Goal: Information Seeking & Learning: Compare options

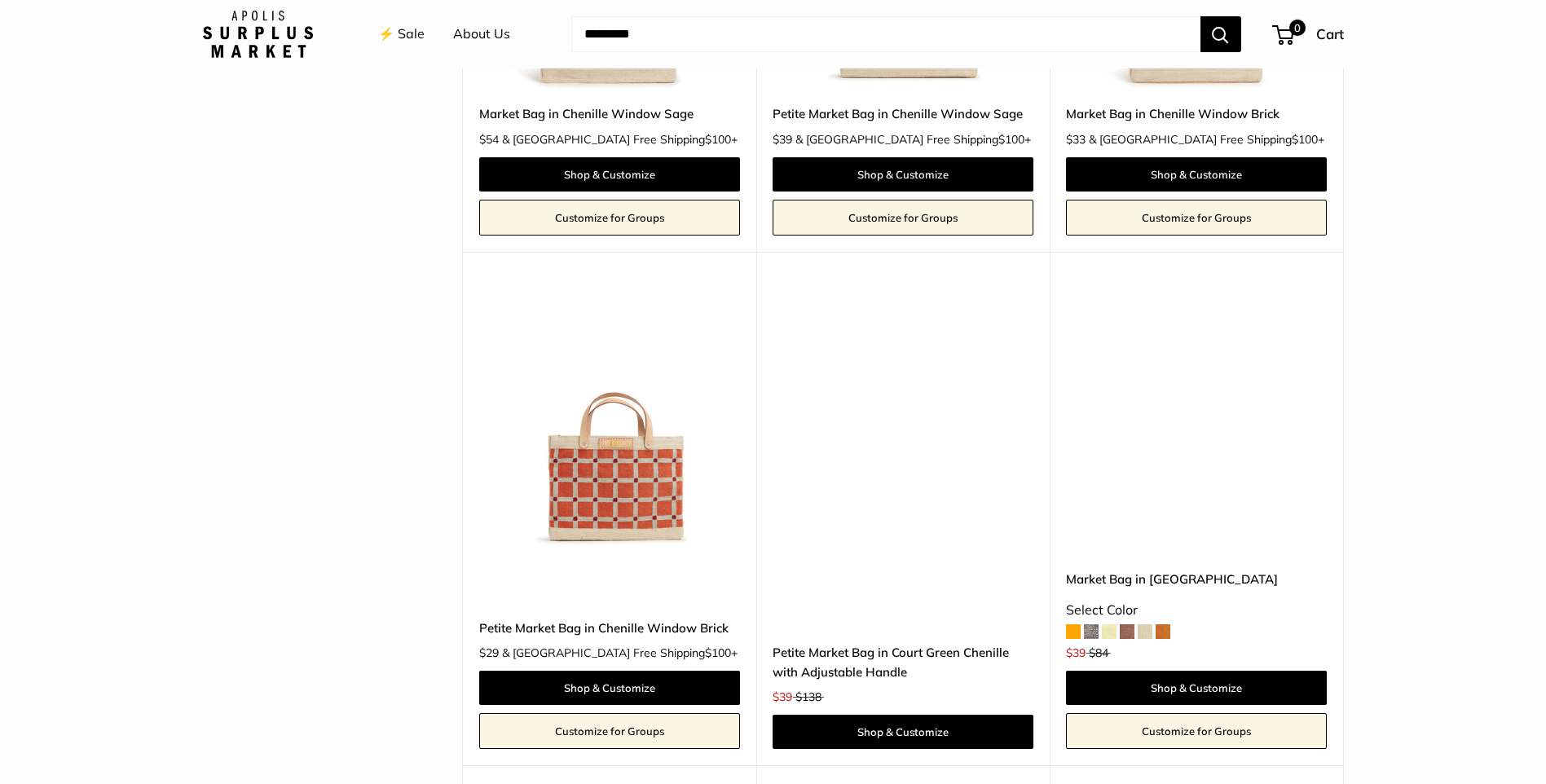
scroll to position [3584, 0]
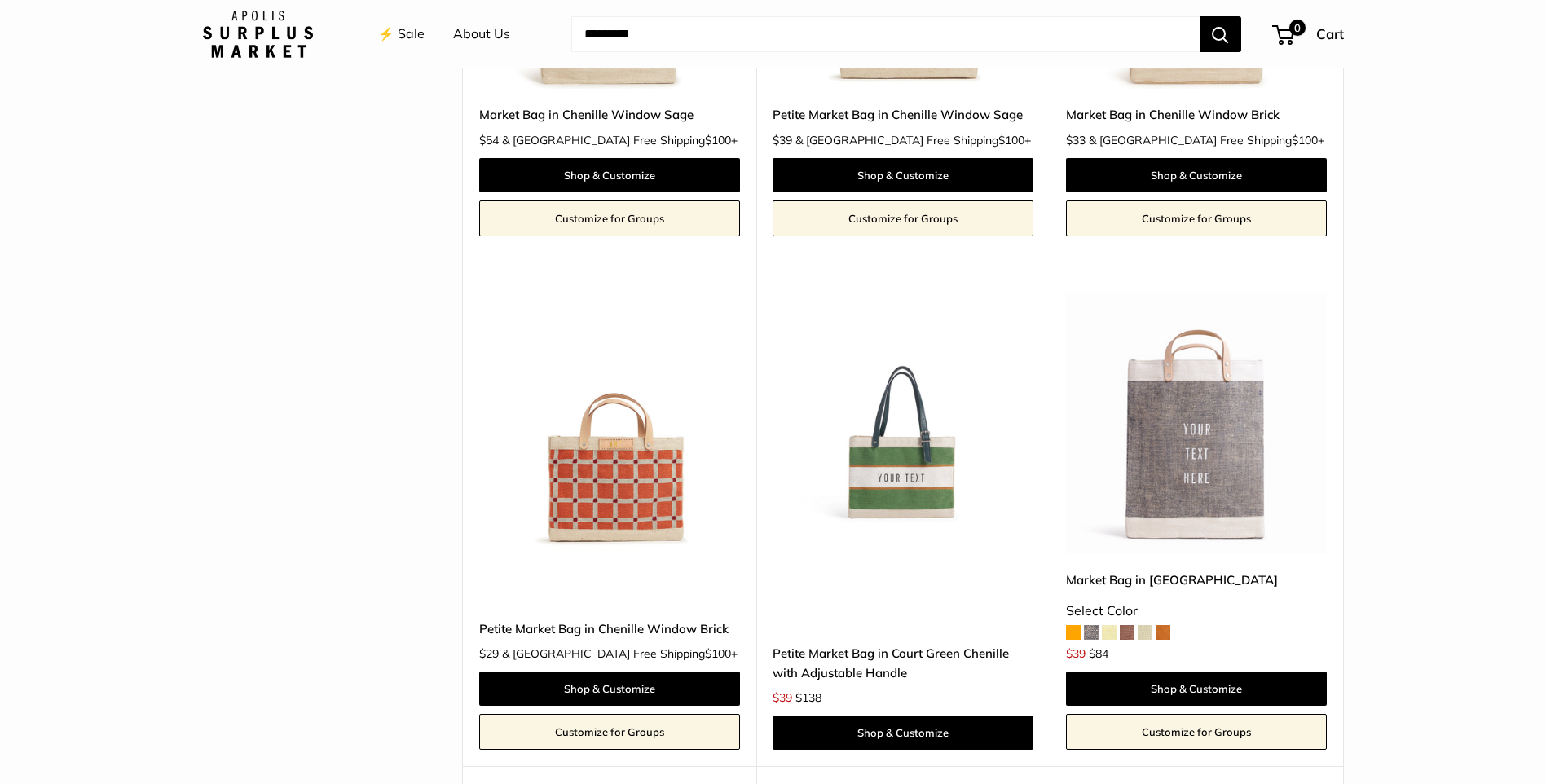
click at [0, 0] on img at bounding box center [0, 0] width 0 height 0
click at [865, 644] on link "Petite Market Bag in Court Green Chenille with Adjustable Handle" at bounding box center [903, 663] width 261 height 38
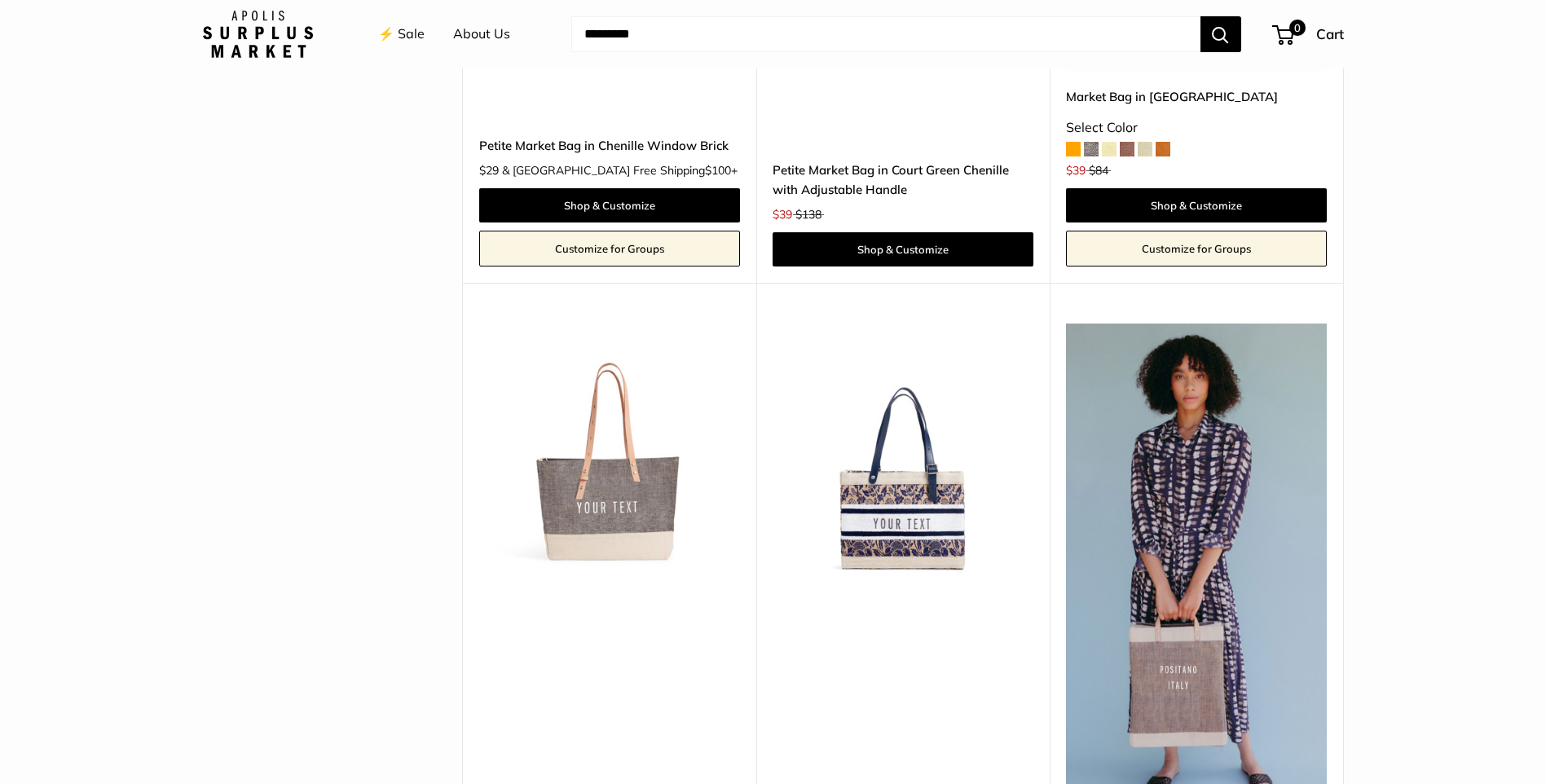
scroll to position [4073, 0]
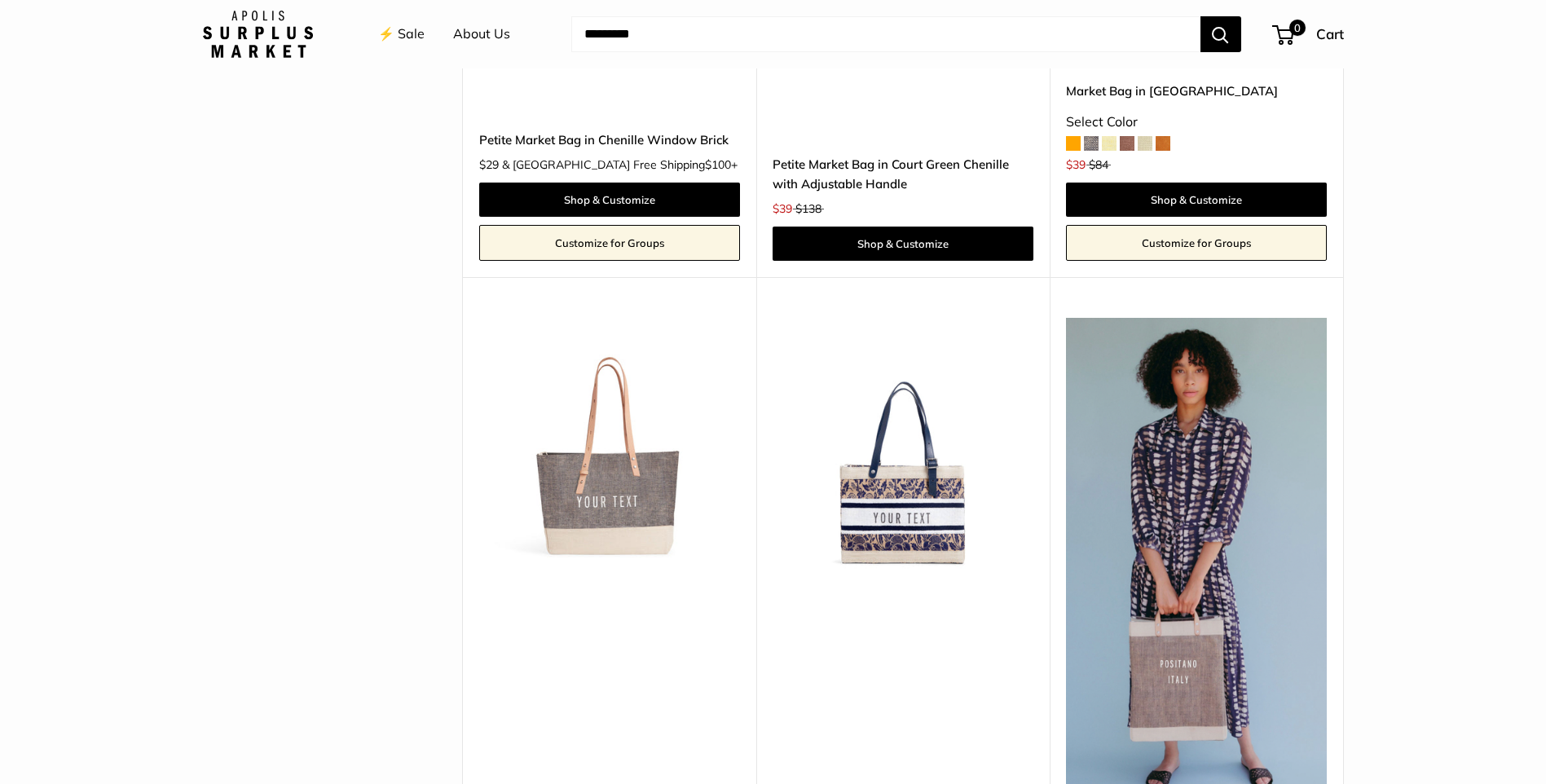
click at [0, 0] on img at bounding box center [0, 0] width 0 height 0
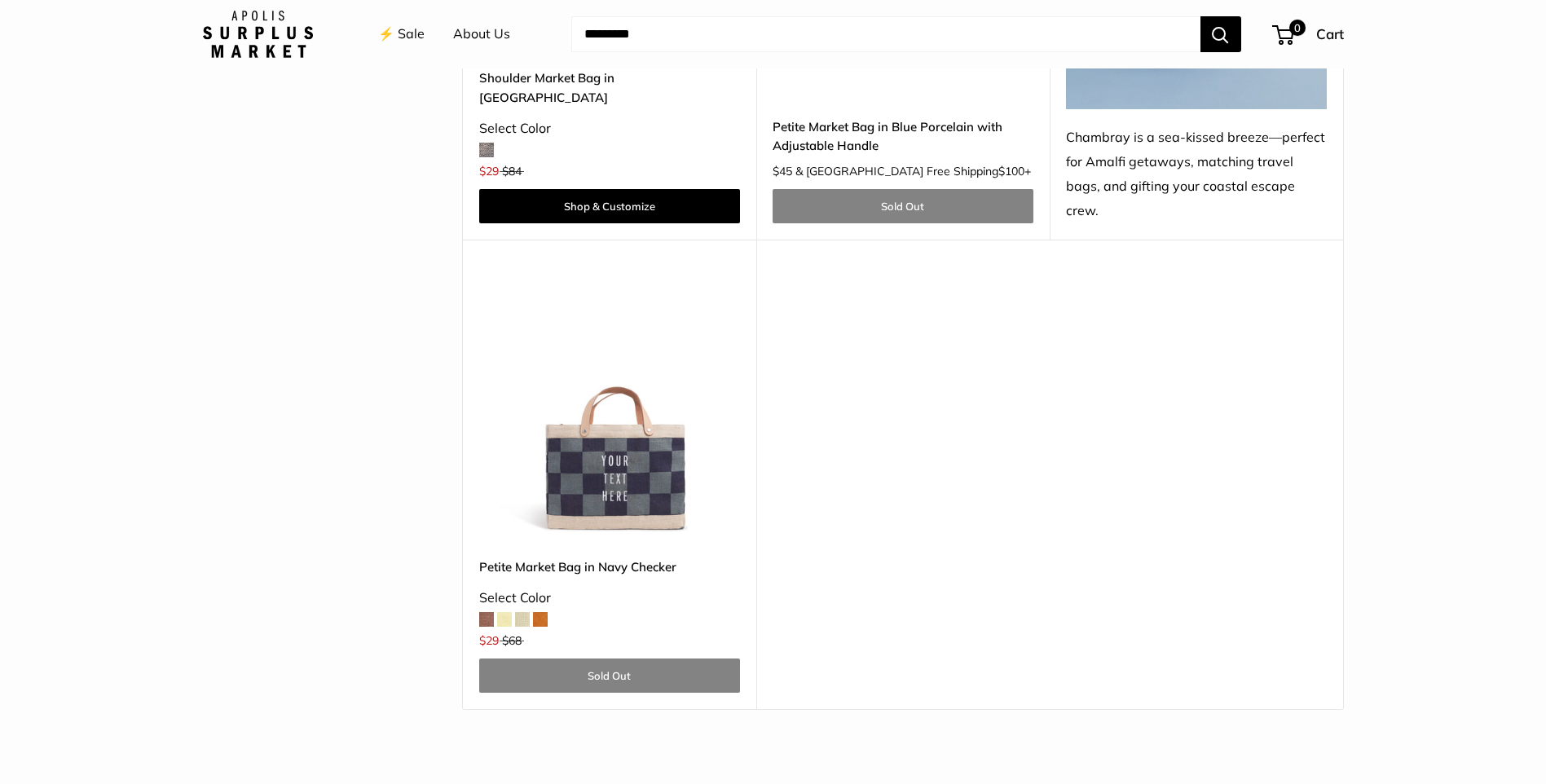
scroll to position [4806, 0]
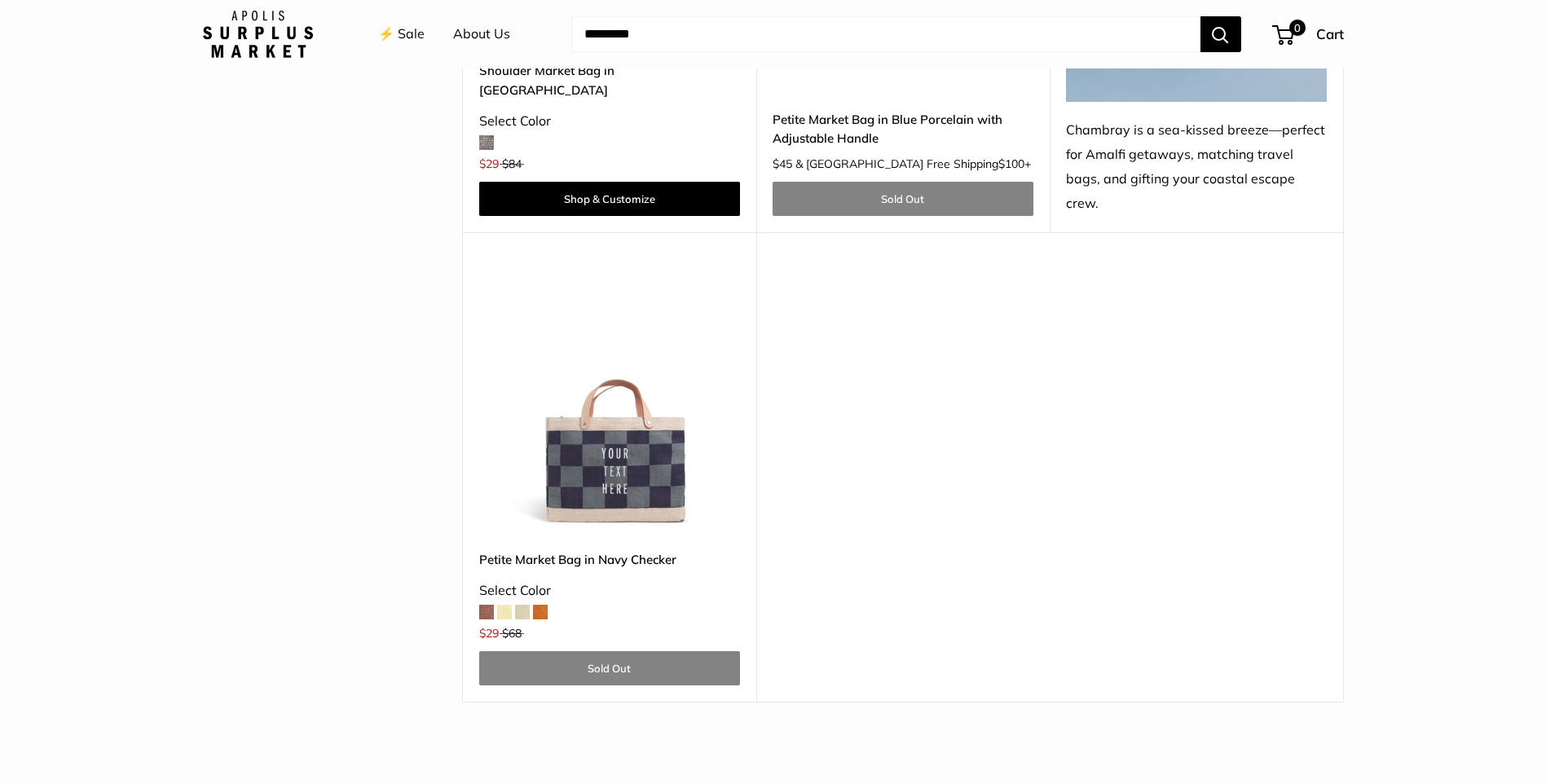
click at [0, 0] on img at bounding box center [0, 0] width 0 height 0
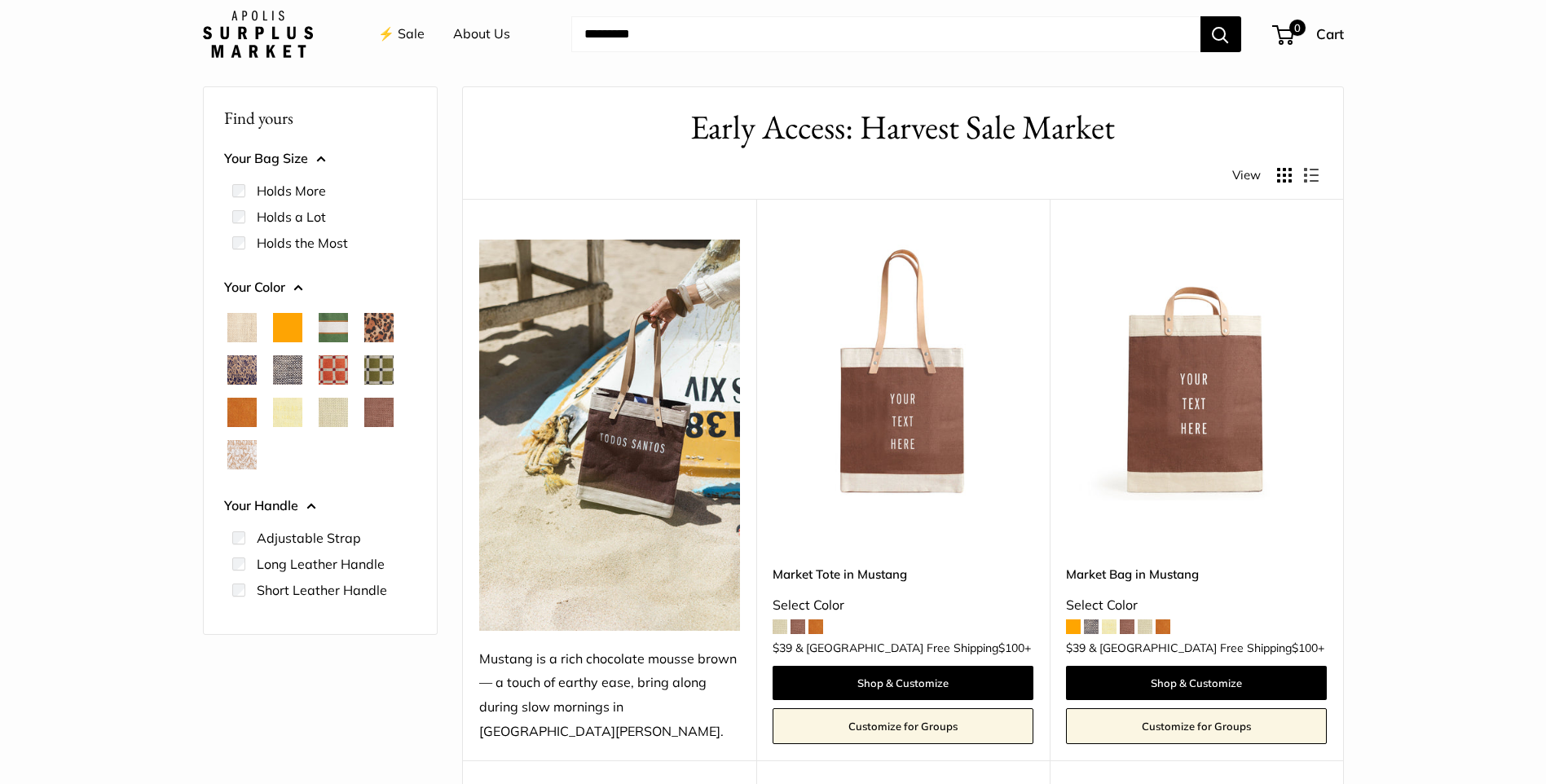
scroll to position [0, 0]
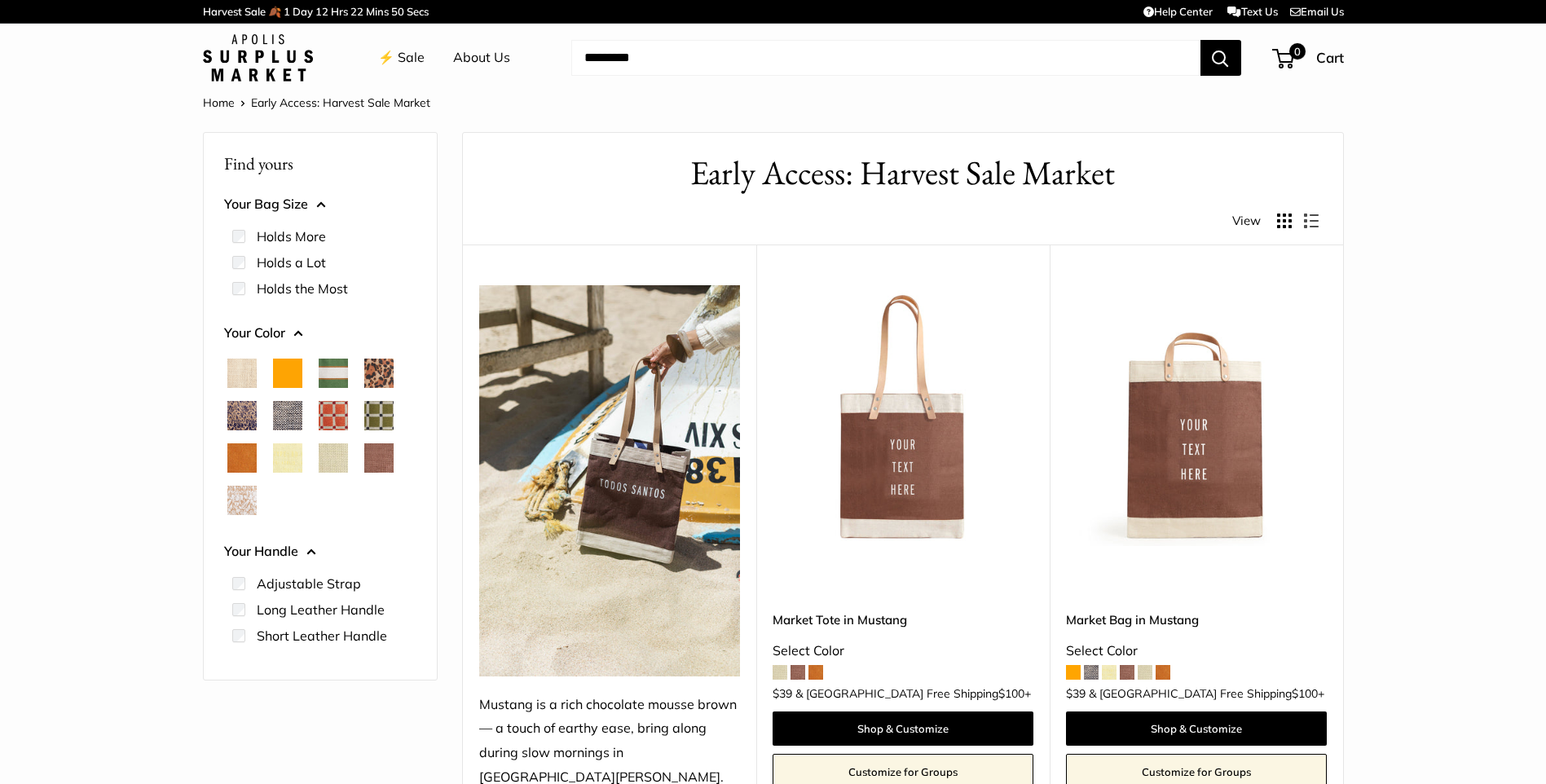
click at [408, 52] on link "⚡️ Sale" at bounding box center [401, 57] width 46 height 25
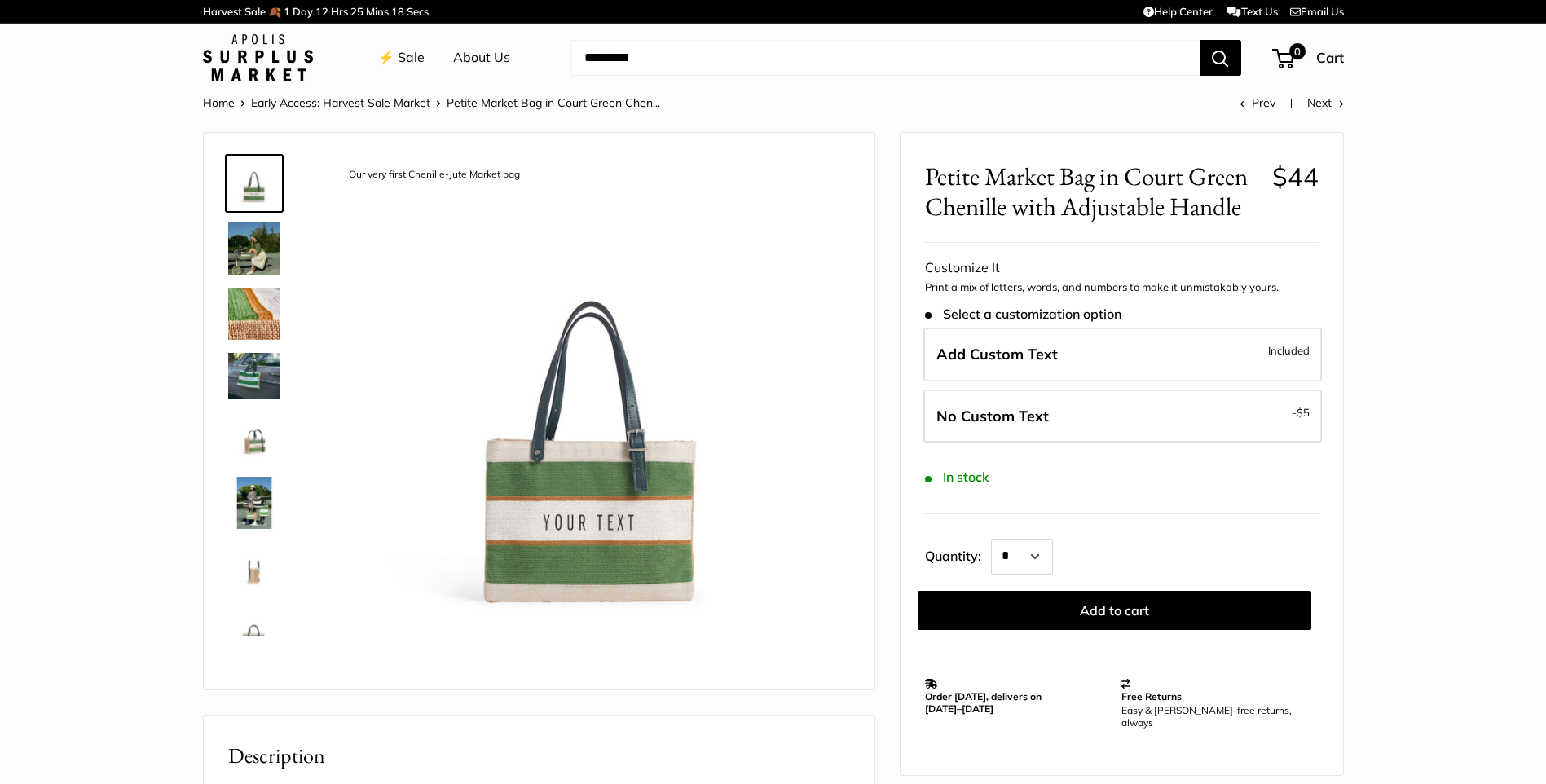
click at [255, 249] on img at bounding box center [253, 248] width 52 height 52
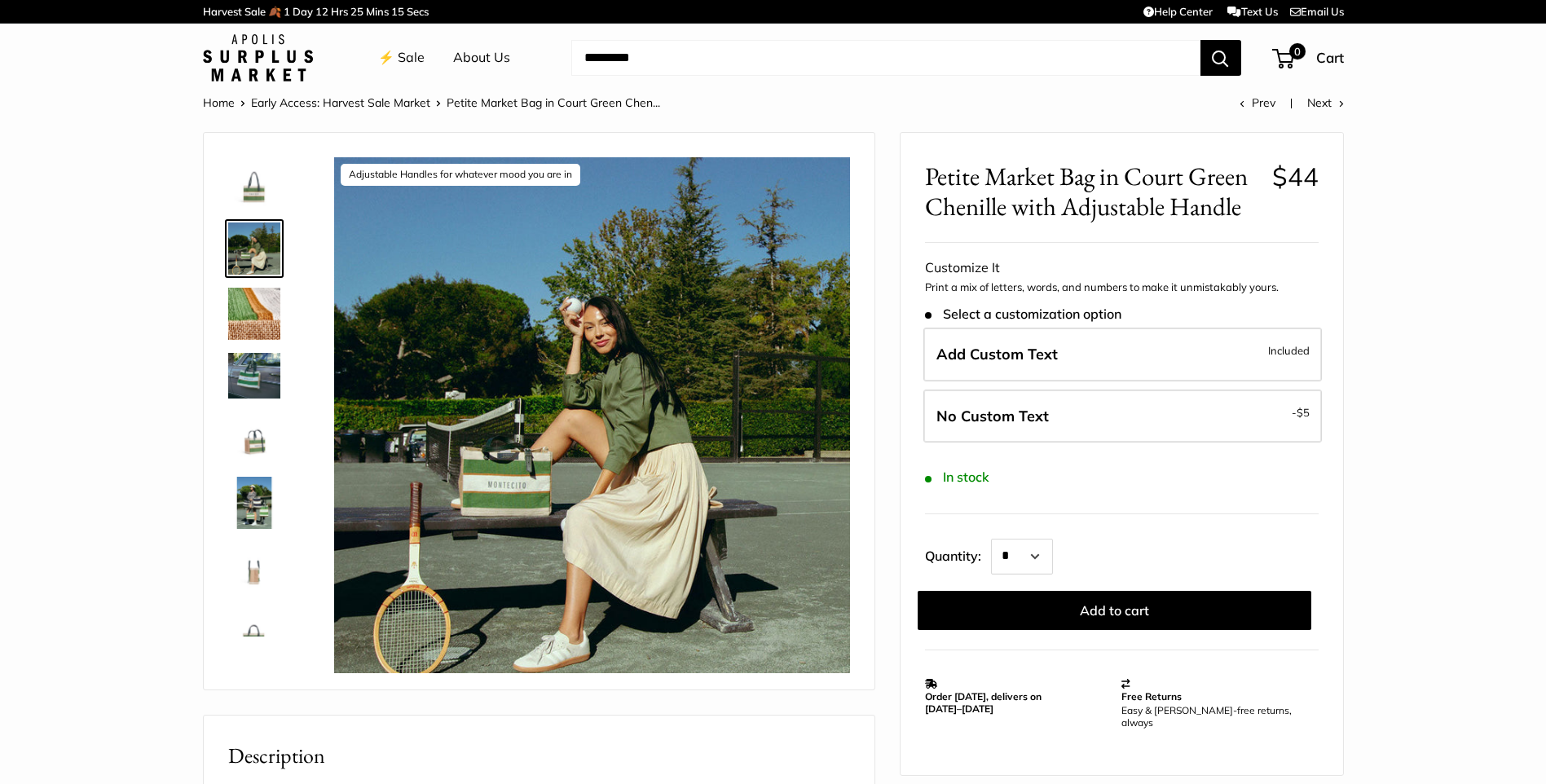
click at [256, 294] on img at bounding box center [253, 313] width 52 height 52
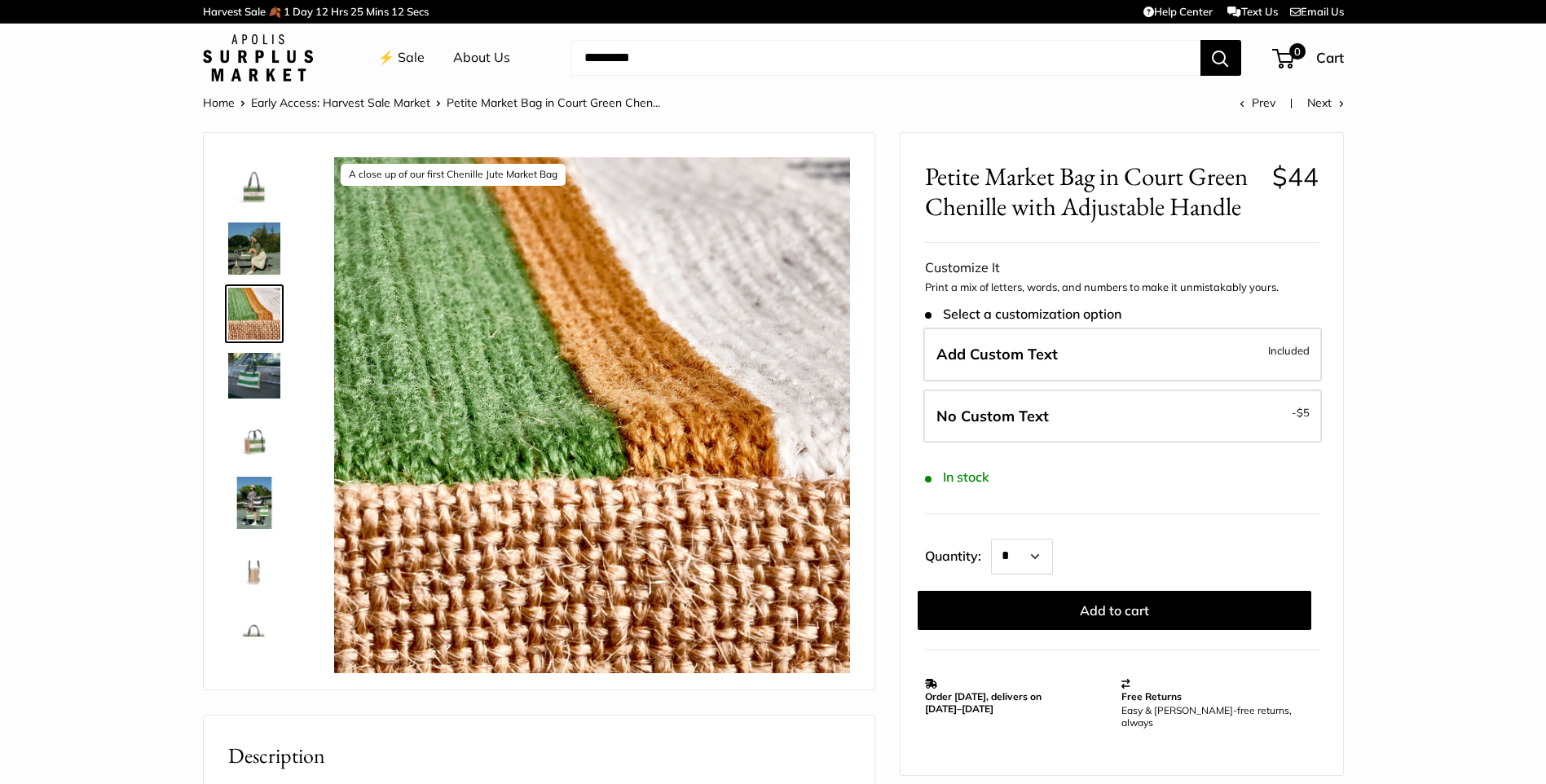
click at [266, 359] on img at bounding box center [253, 374] width 52 height 45
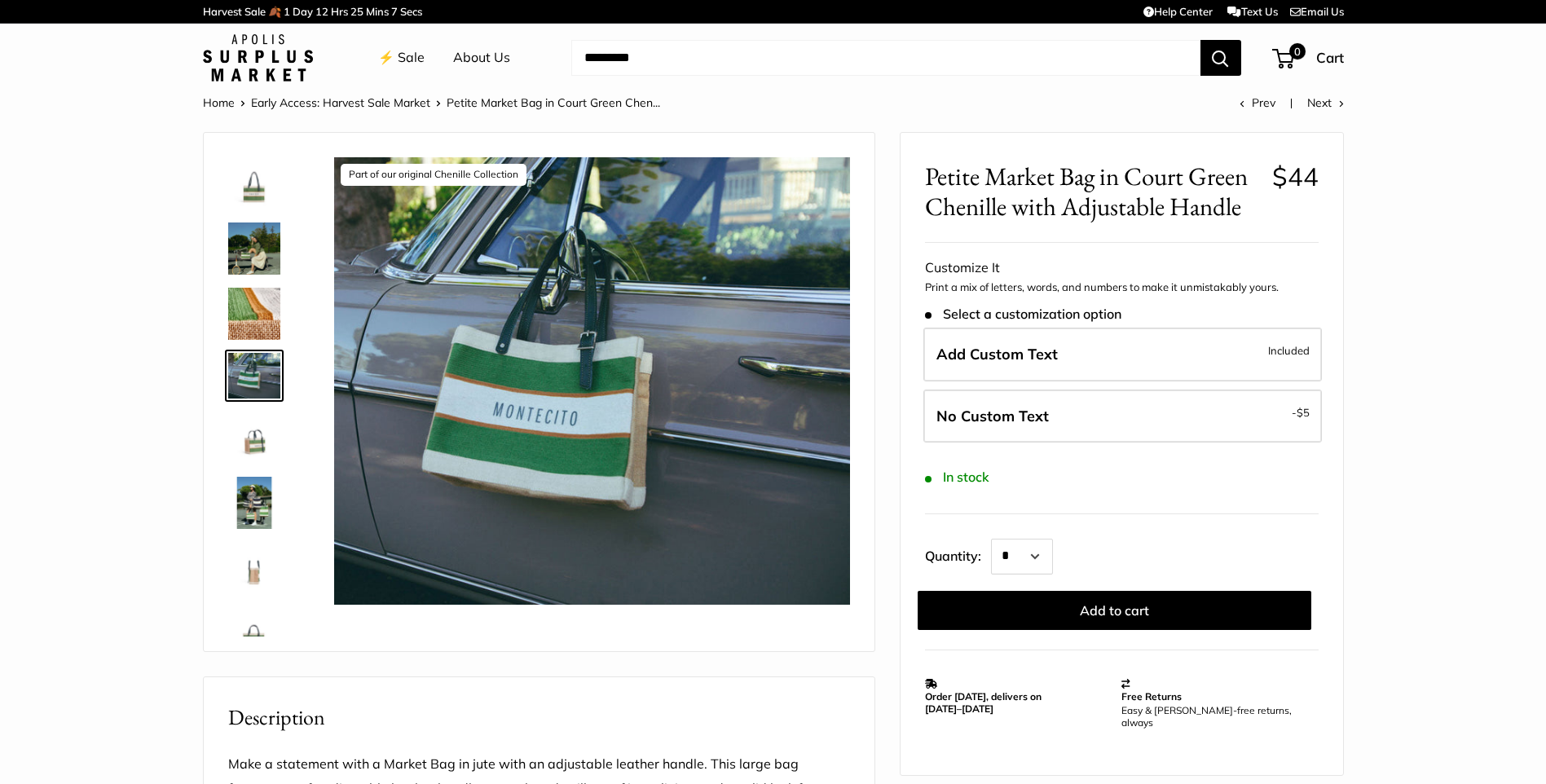
click at [255, 433] on img at bounding box center [253, 437] width 52 height 52
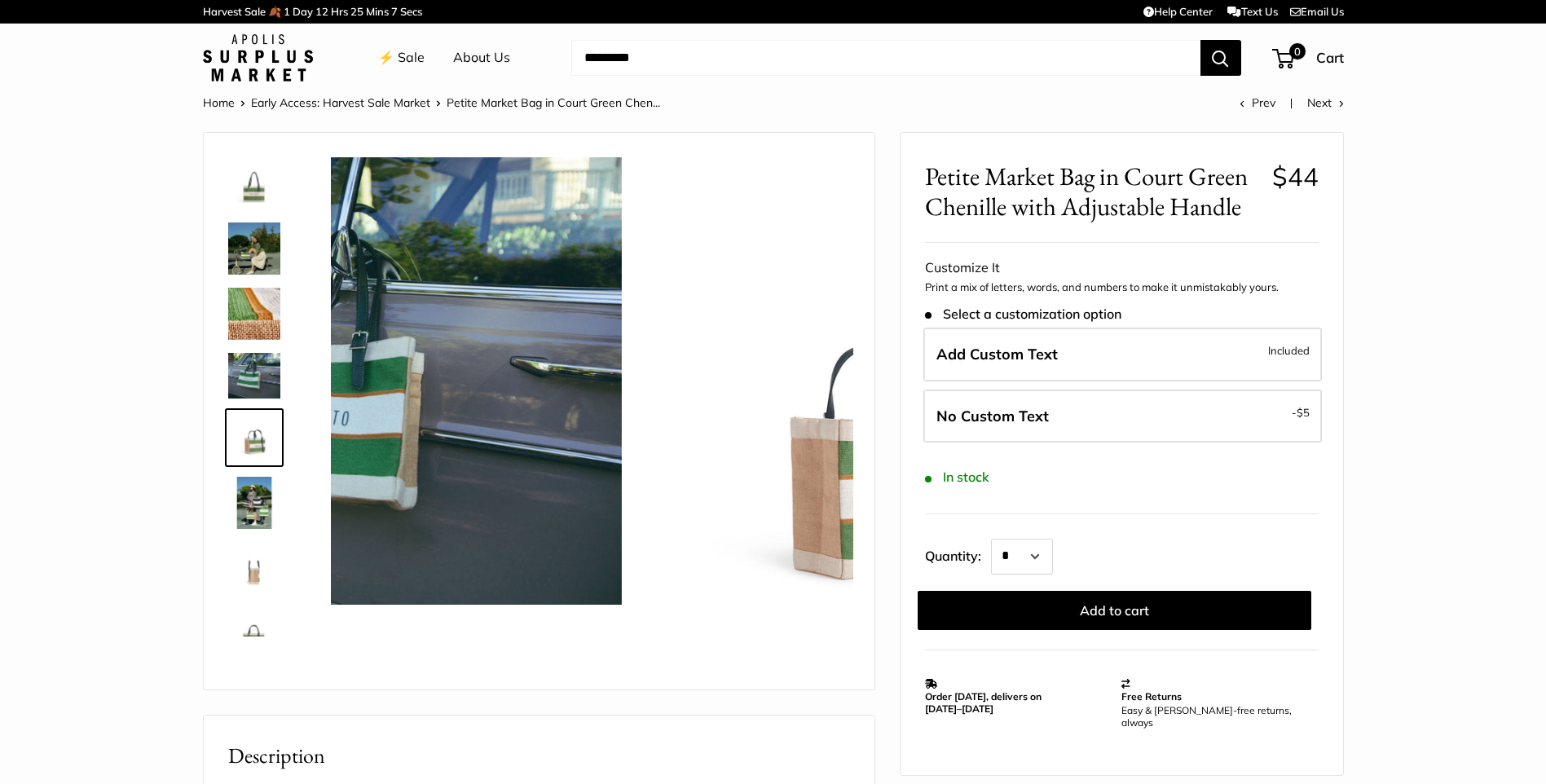
scroll to position [43, 0]
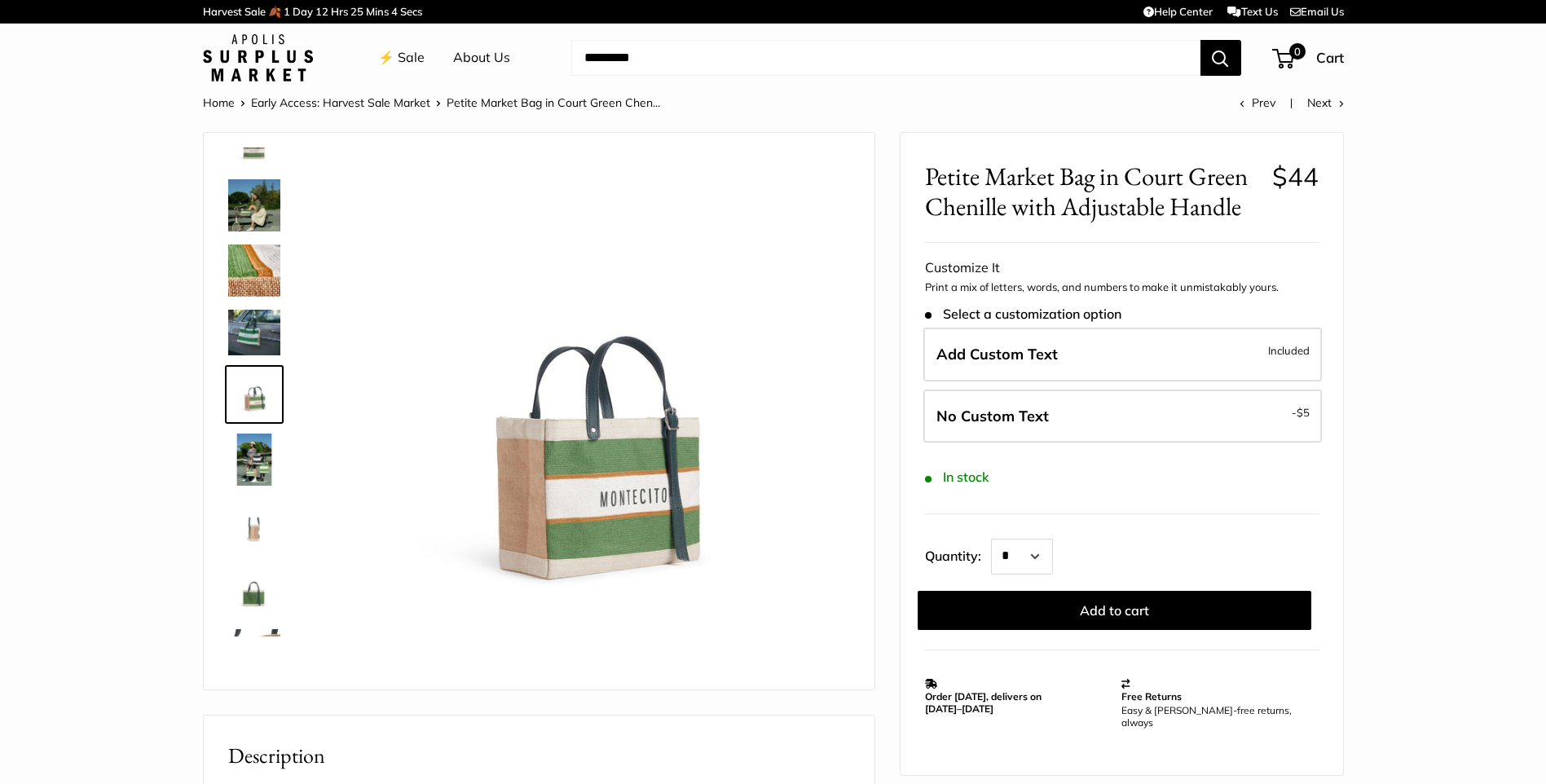
click at [259, 524] on img at bounding box center [253, 524] width 52 height 52
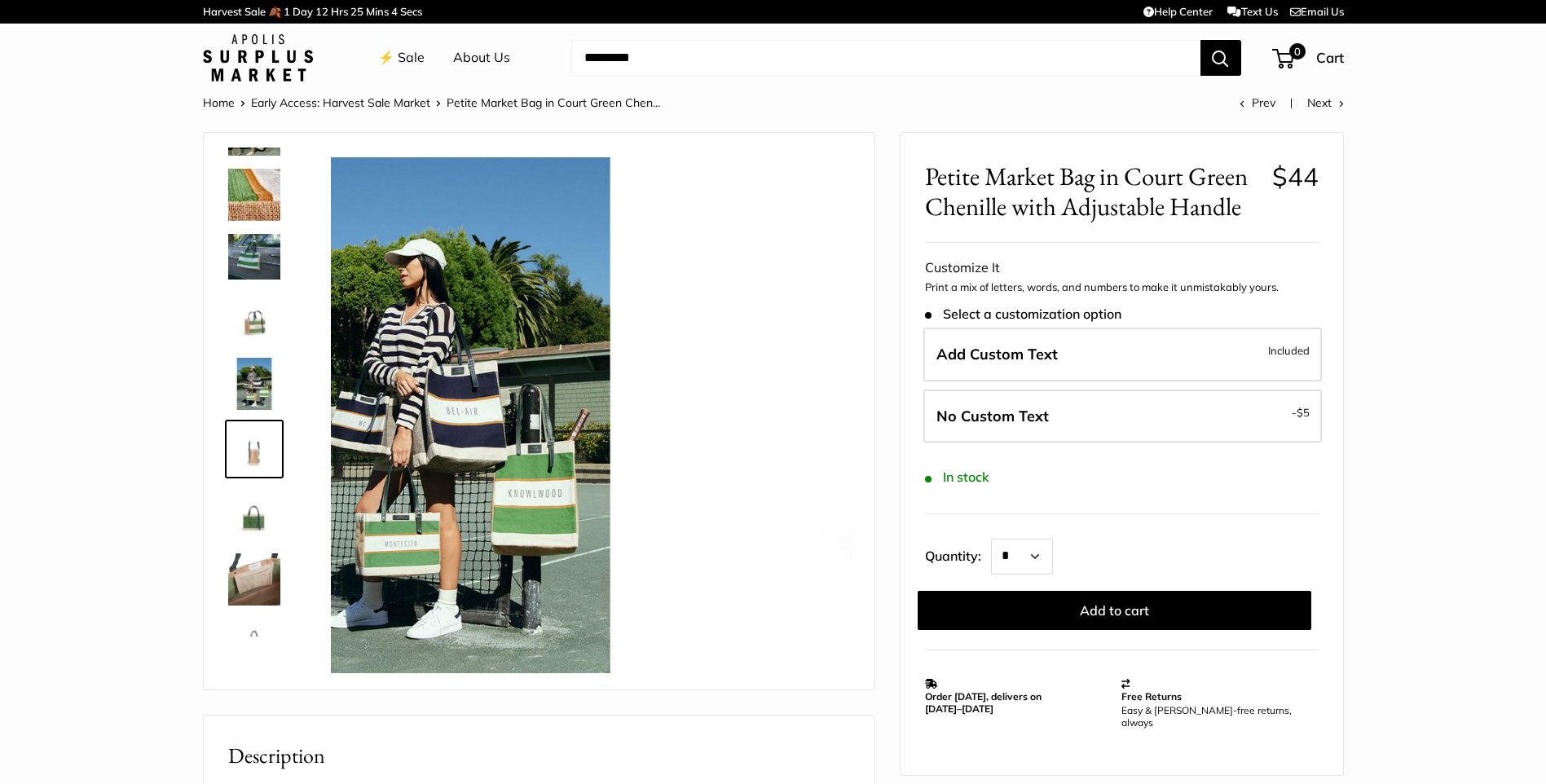
scroll to position [162, 0]
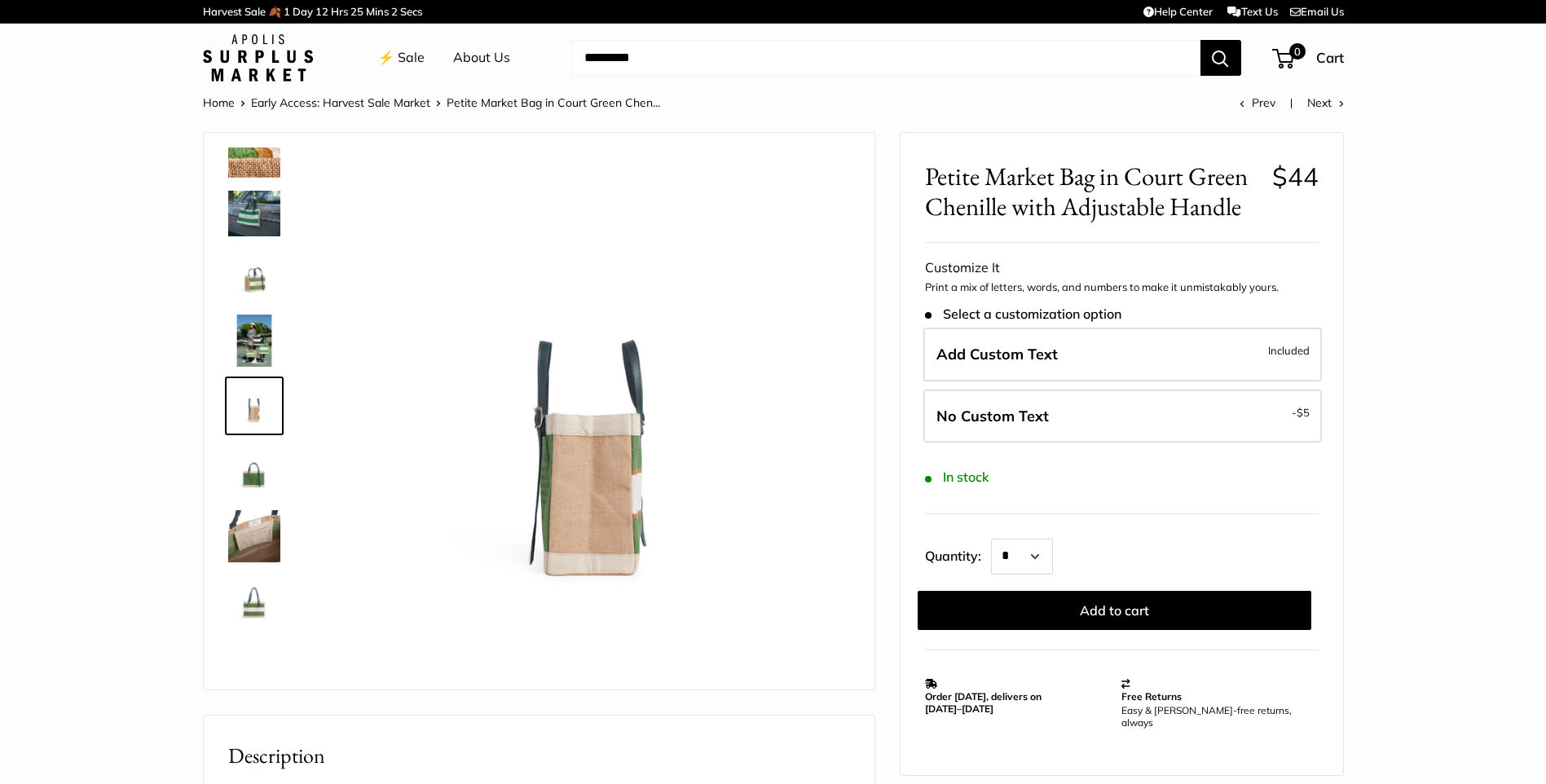
drag, startPoint x: 264, startPoint y: 542, endPoint x: 261, endPoint y: 578, distance: 36.1
click at [264, 543] on img at bounding box center [253, 535] width 52 height 52
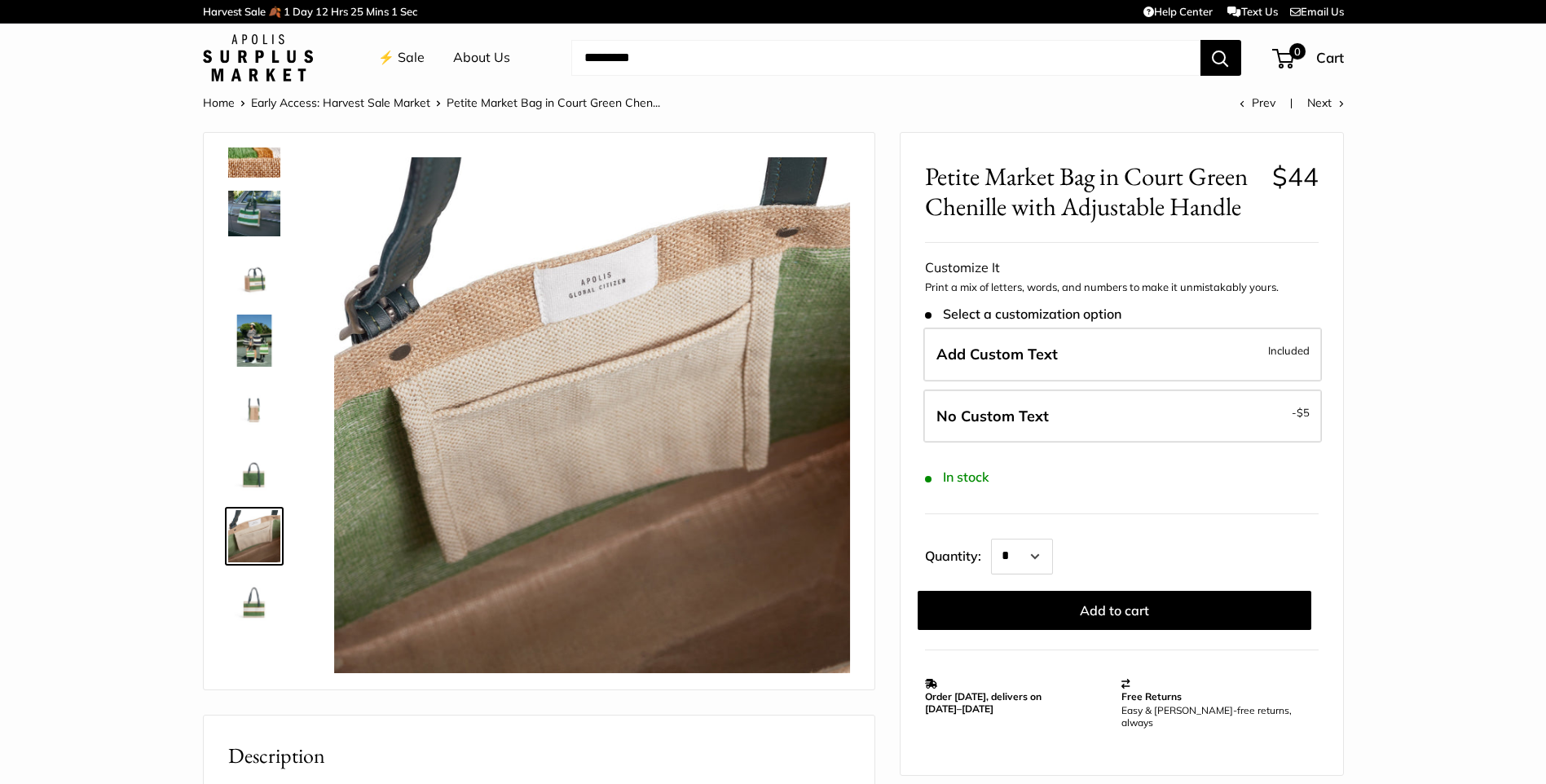
click at [255, 587] on img at bounding box center [253, 601] width 52 height 52
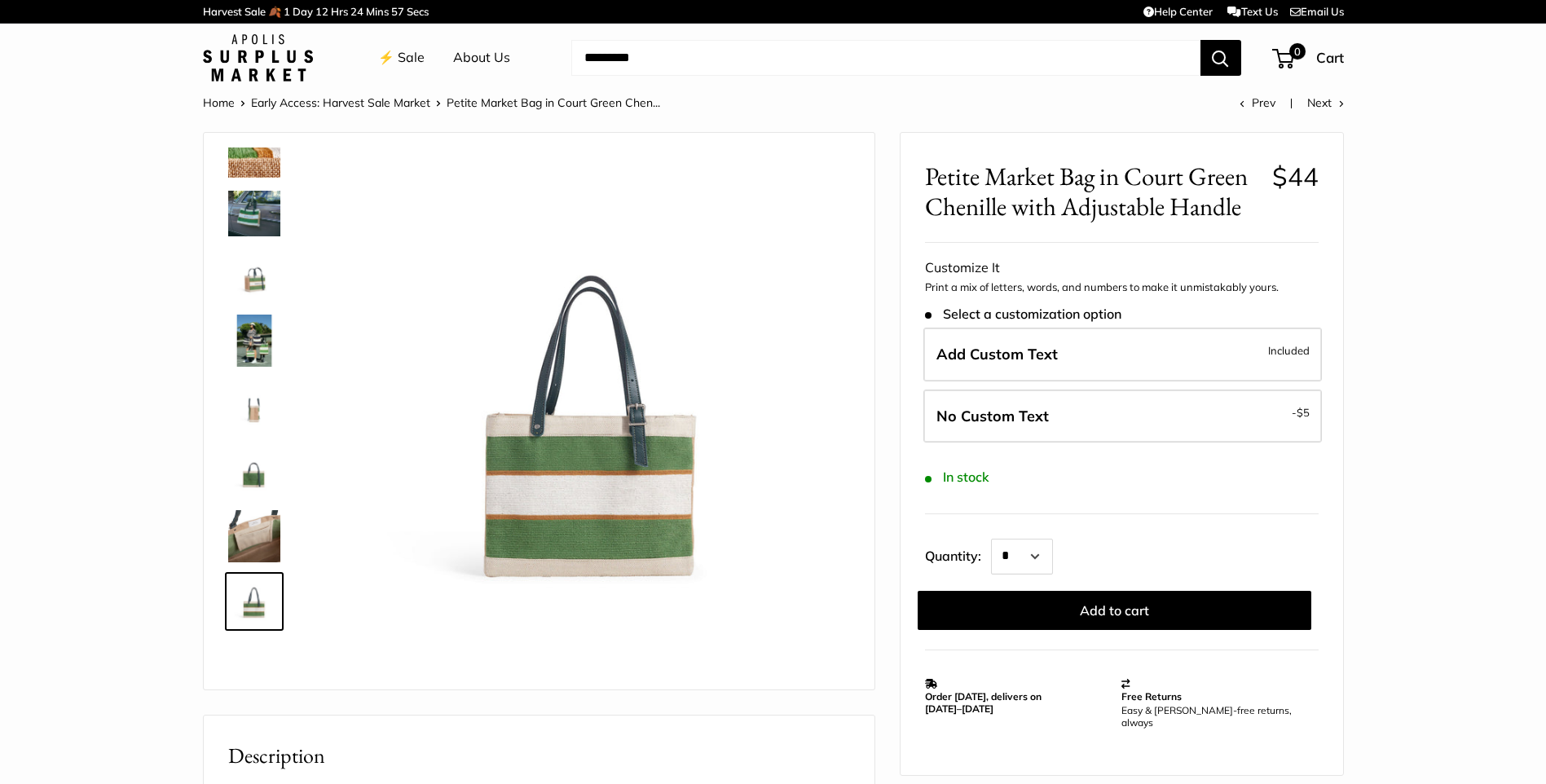
click at [255, 270] on img at bounding box center [253, 275] width 52 height 52
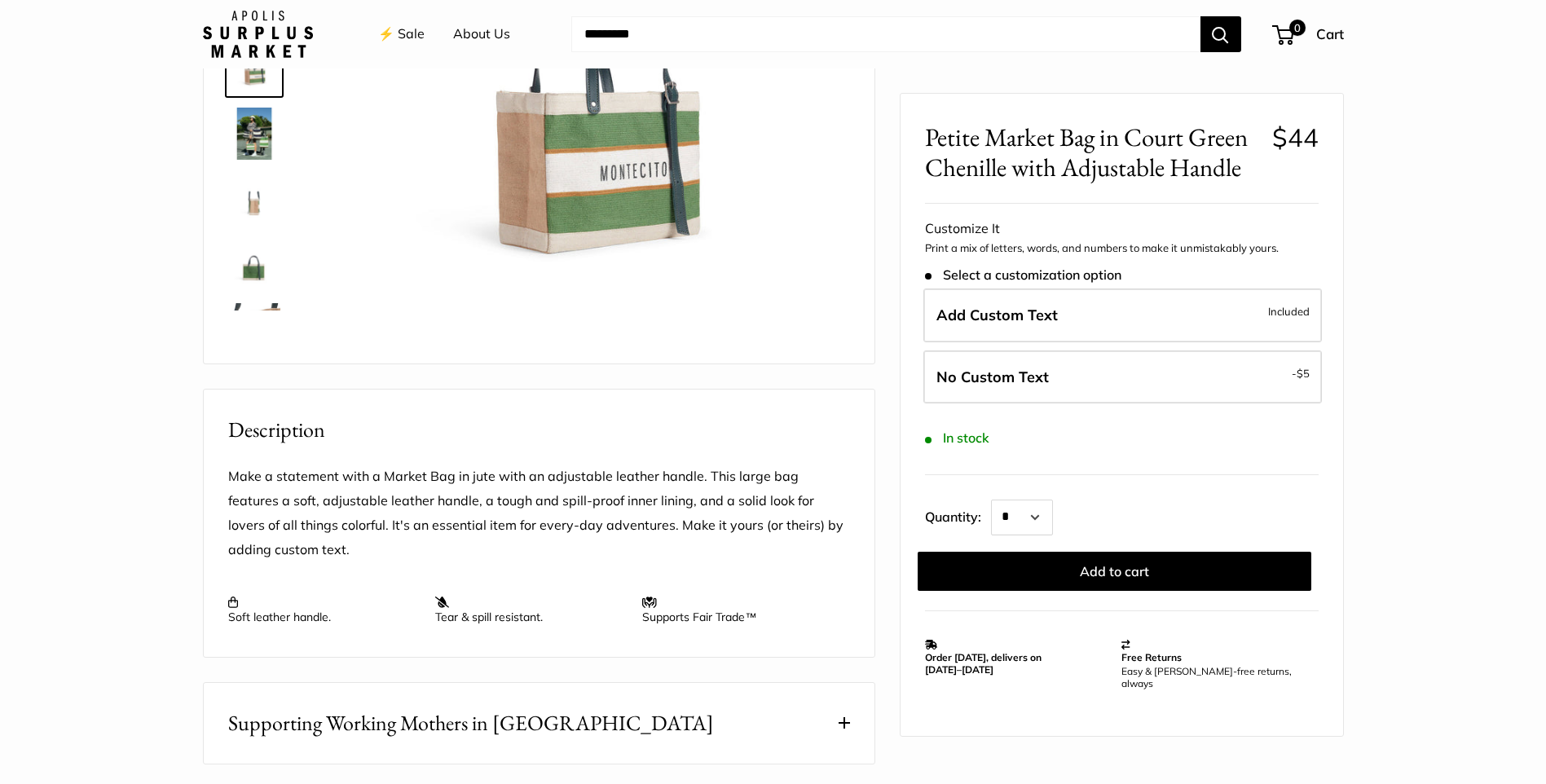
scroll to position [244, 0]
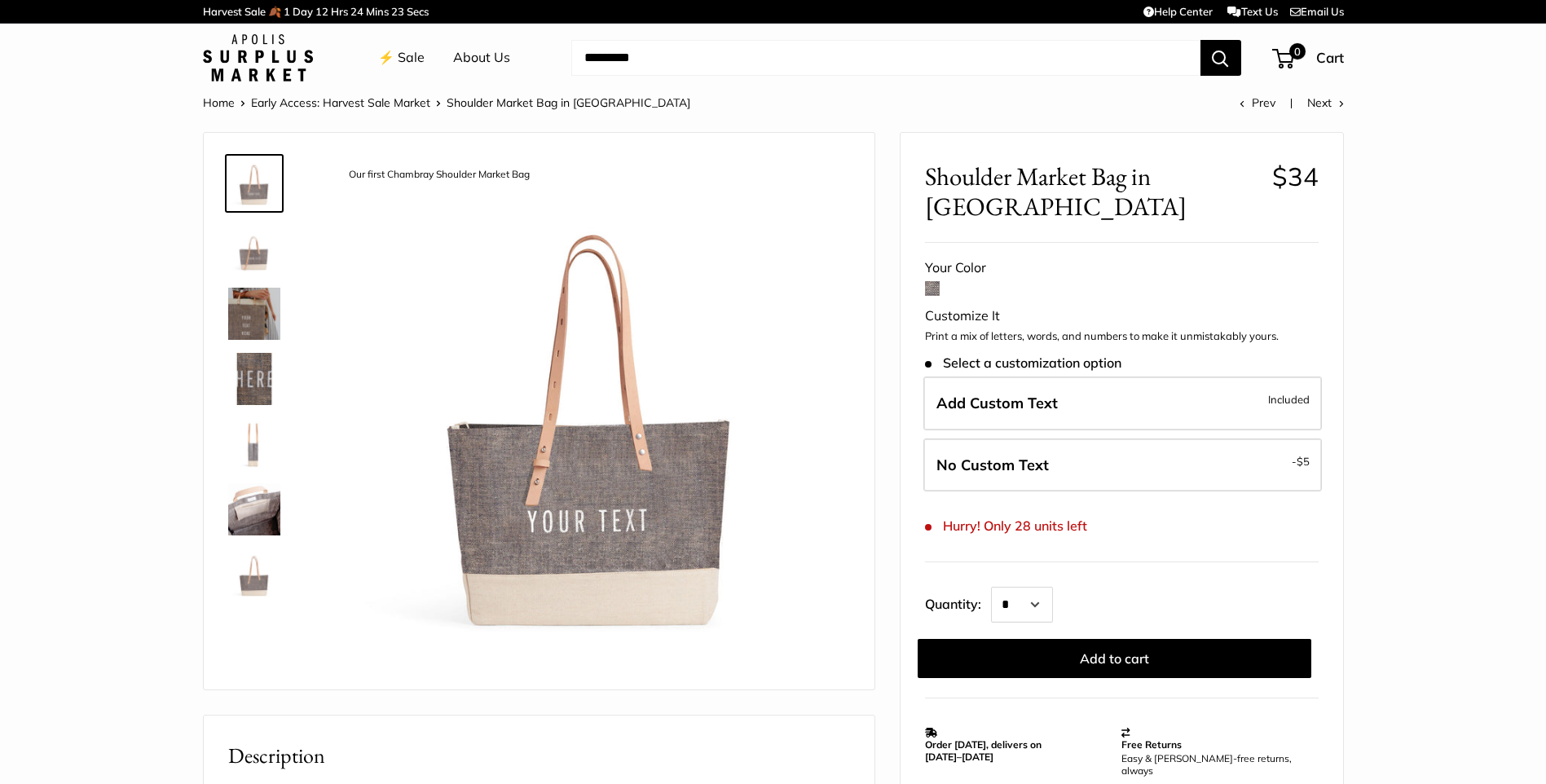
click at [236, 311] on img at bounding box center [253, 313] width 52 height 52
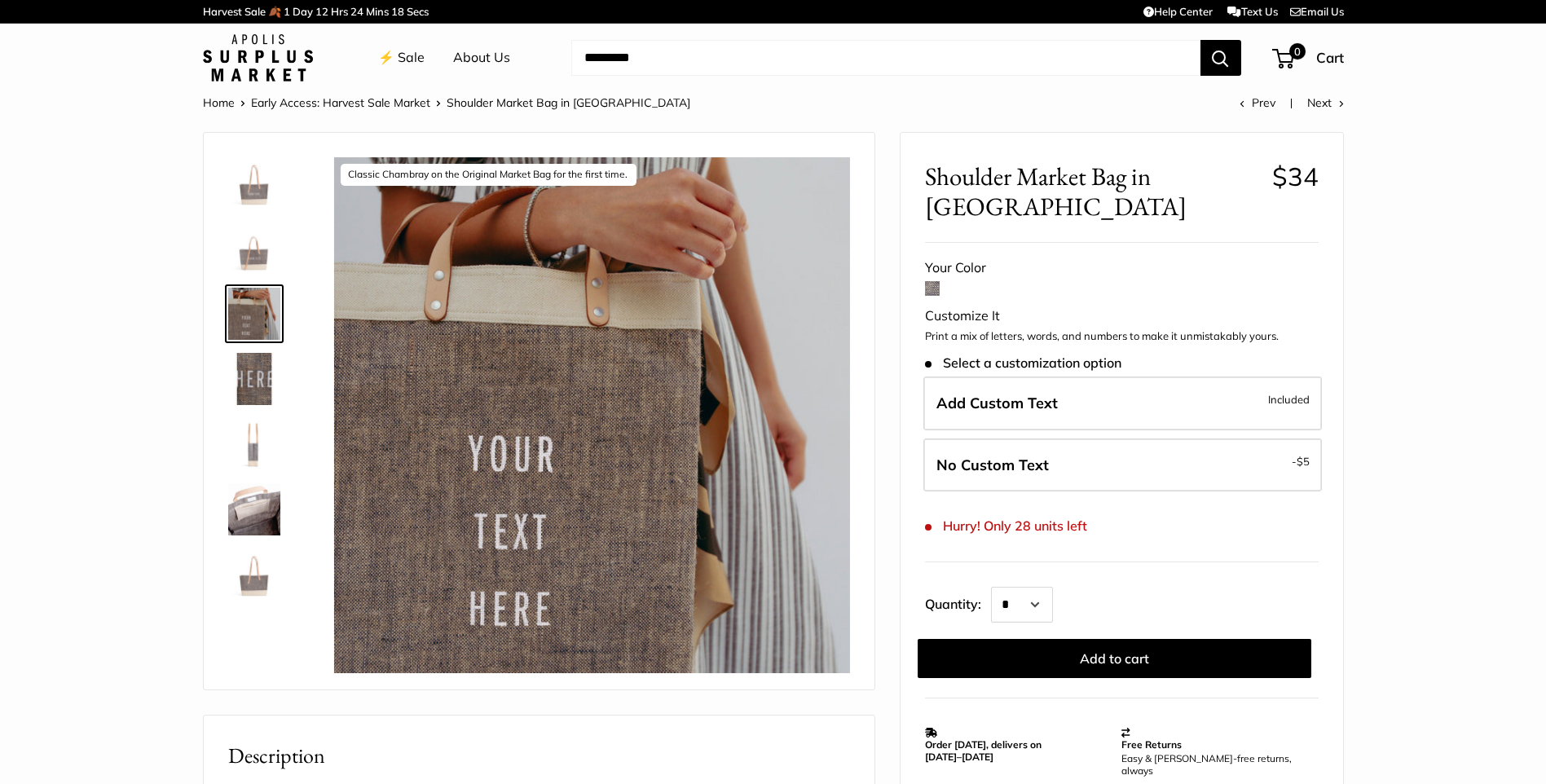
click at [250, 431] on img at bounding box center [253, 443] width 52 height 52
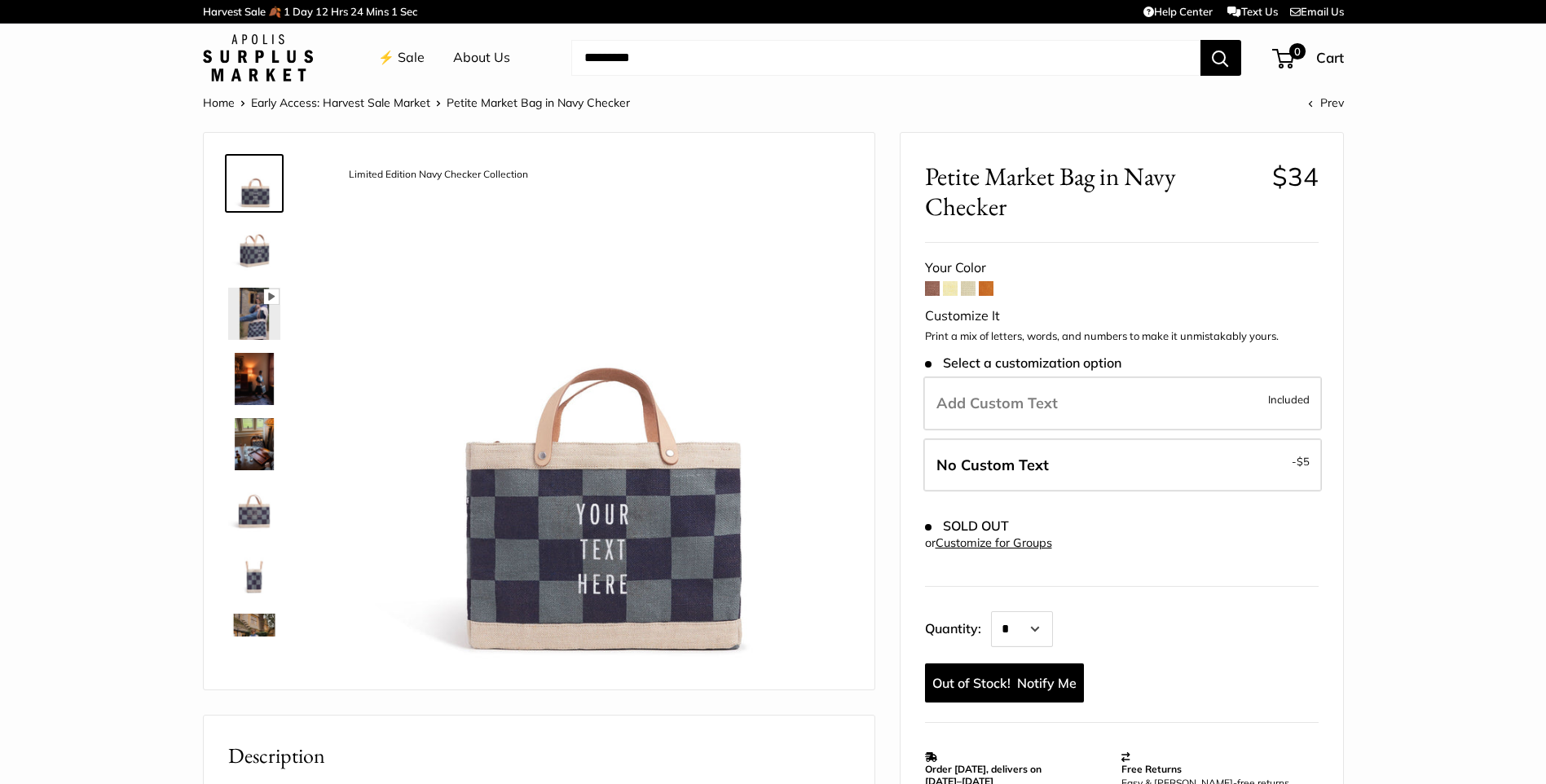
click at [256, 325] on img at bounding box center [253, 313] width 52 height 52
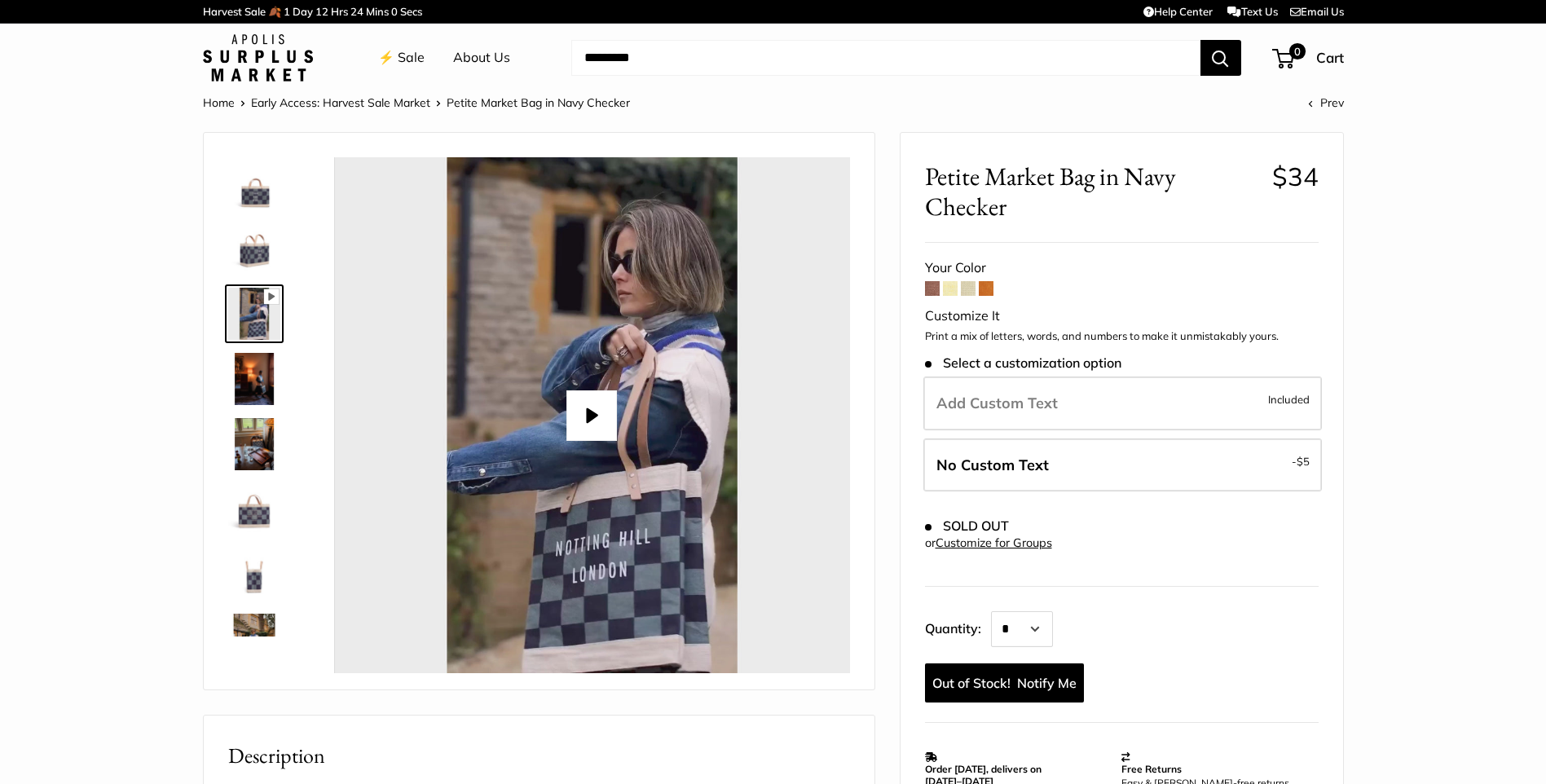
click at [252, 362] on img at bounding box center [253, 378] width 52 height 52
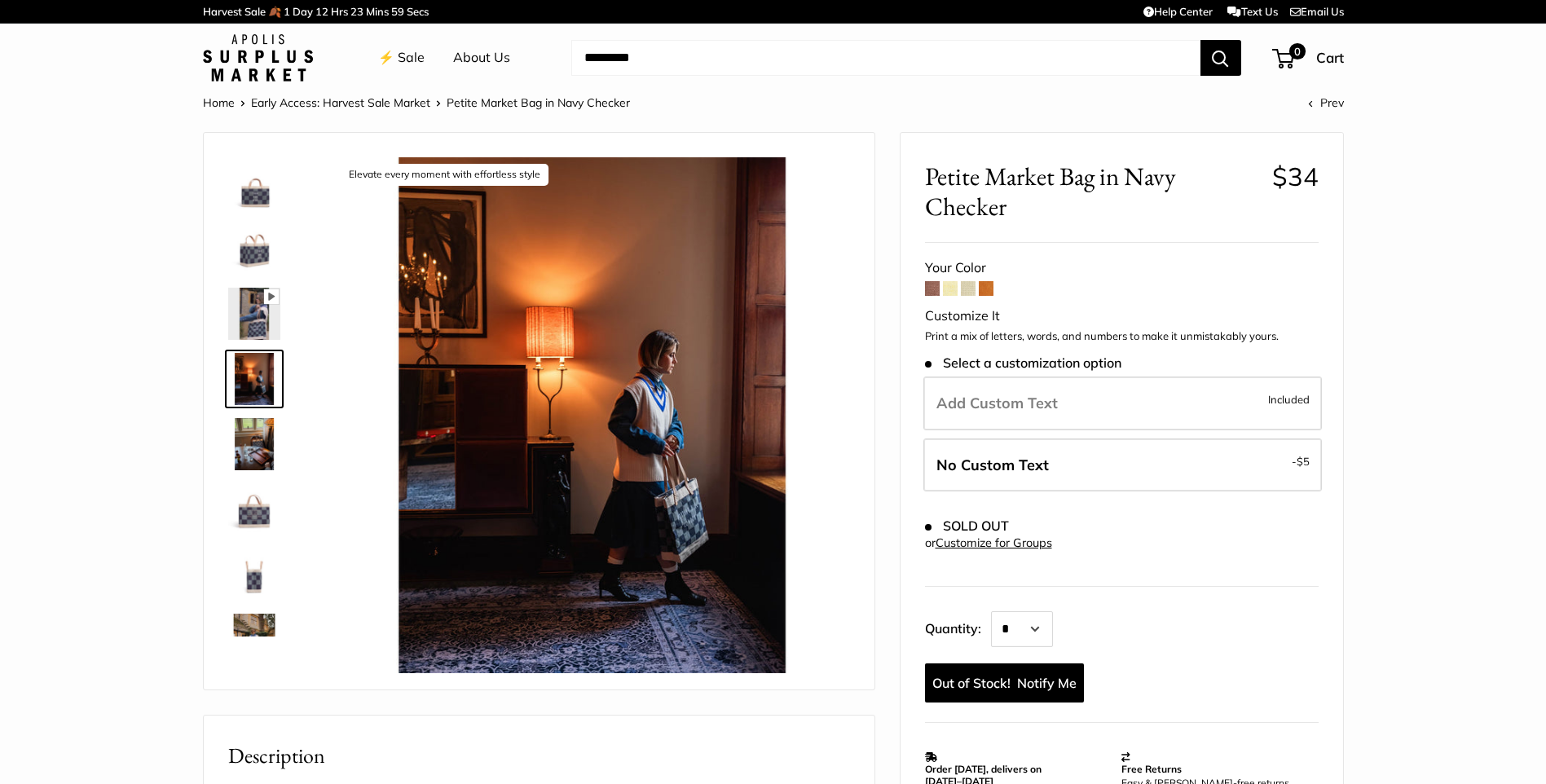
type input "****"
click at [252, 434] on img at bounding box center [253, 443] width 52 height 52
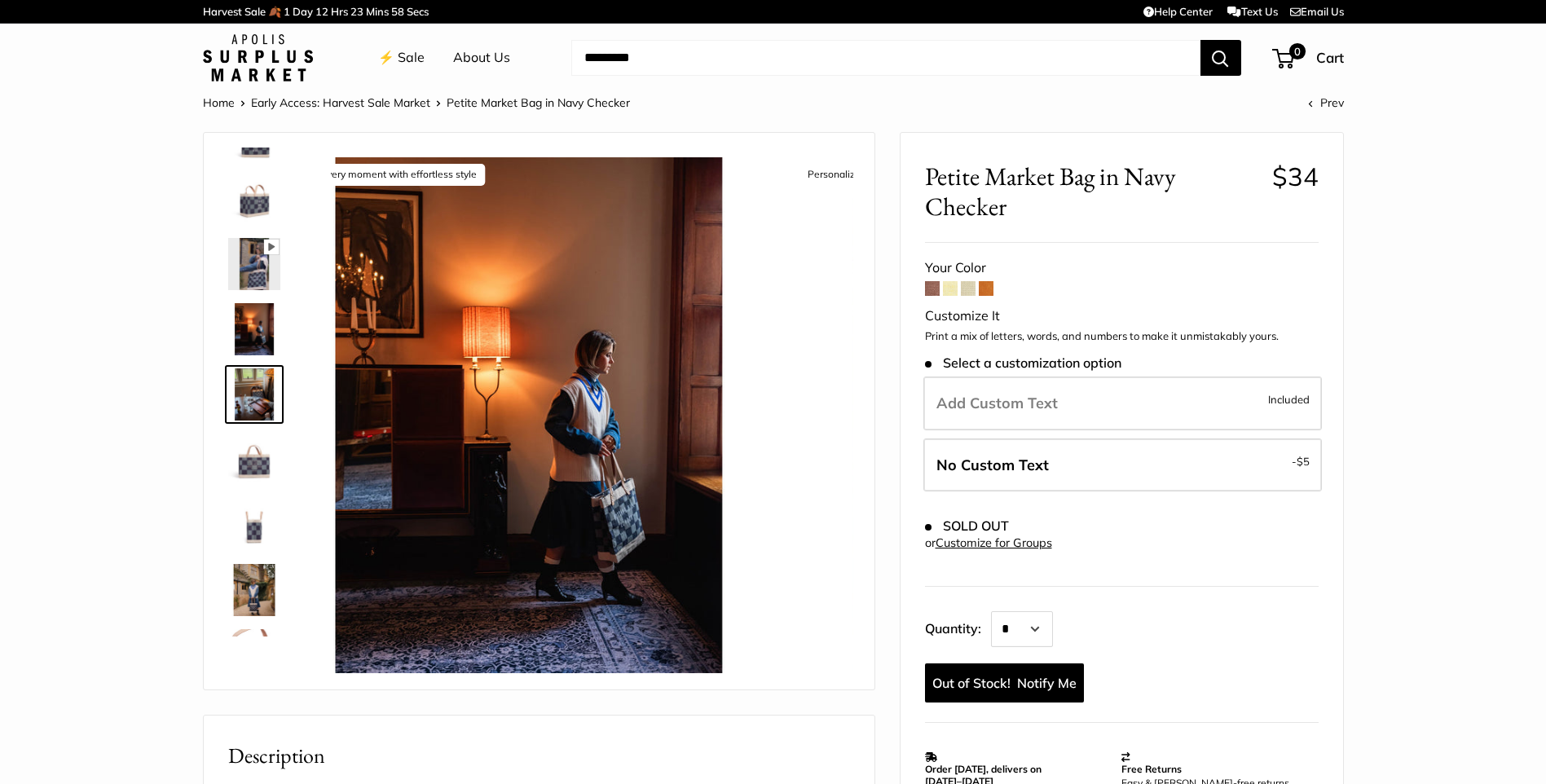
scroll to position [50, 0]
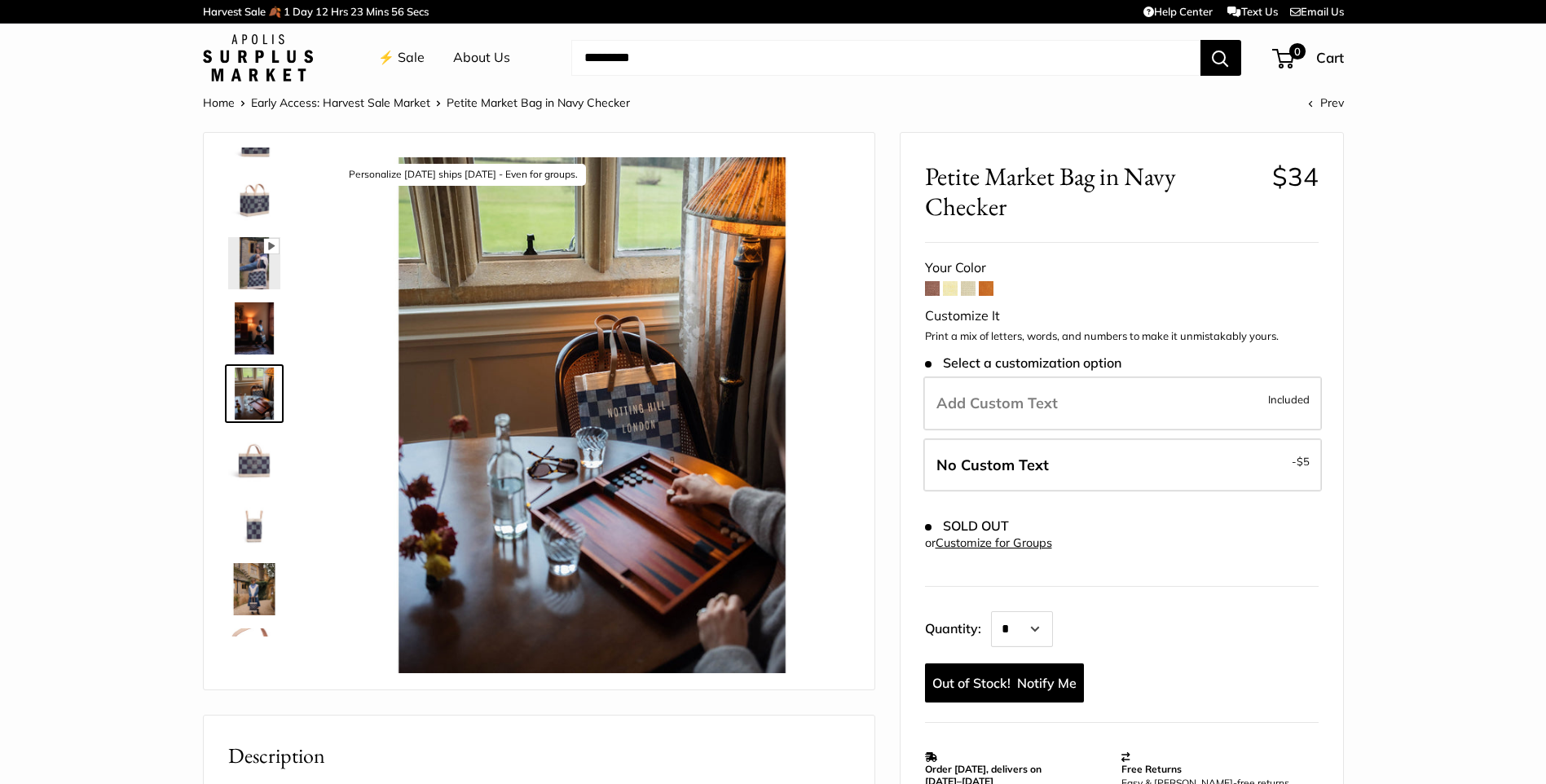
click at [256, 589] on img at bounding box center [253, 588] width 52 height 52
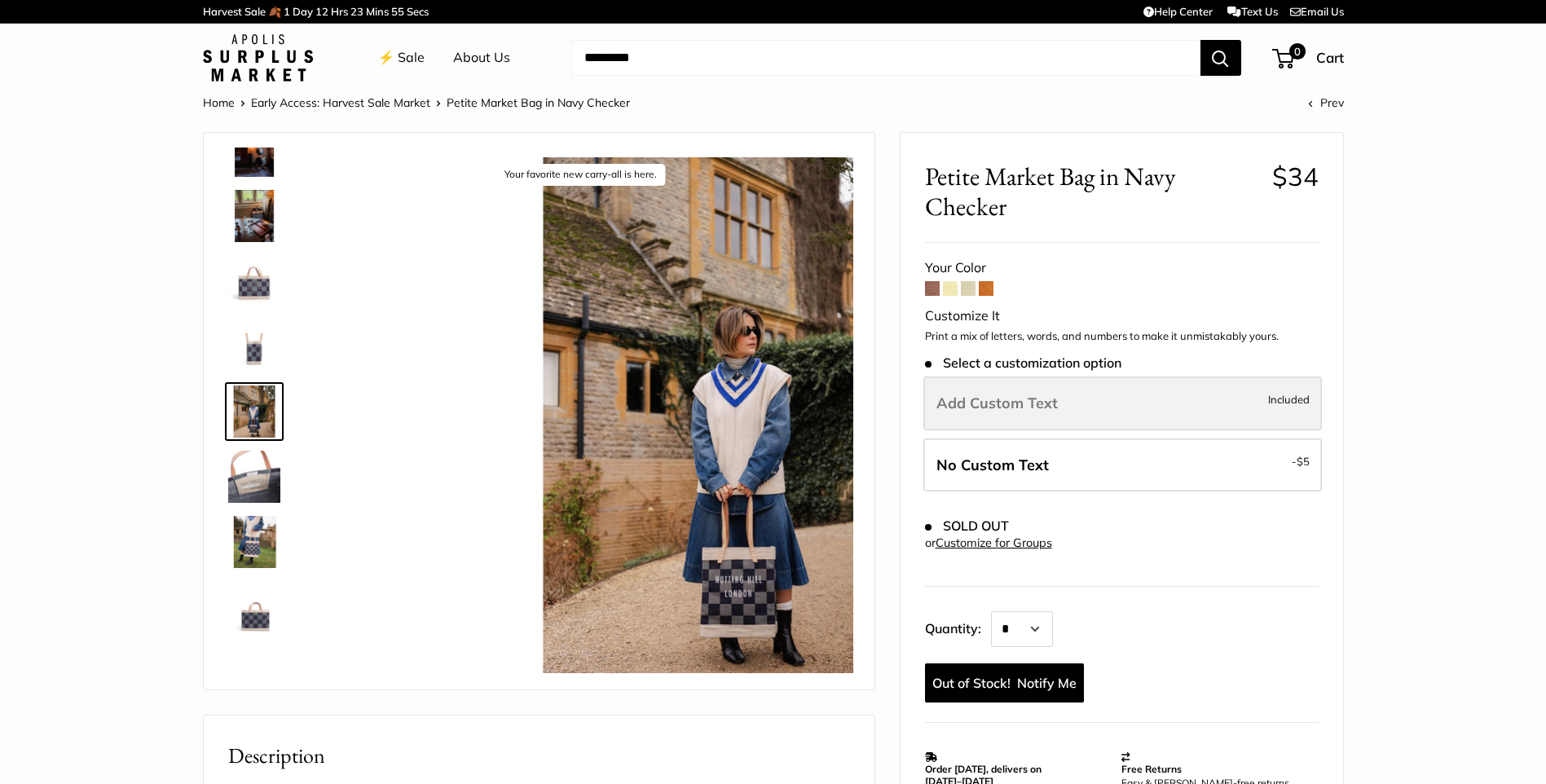
scroll to position [235, 0]
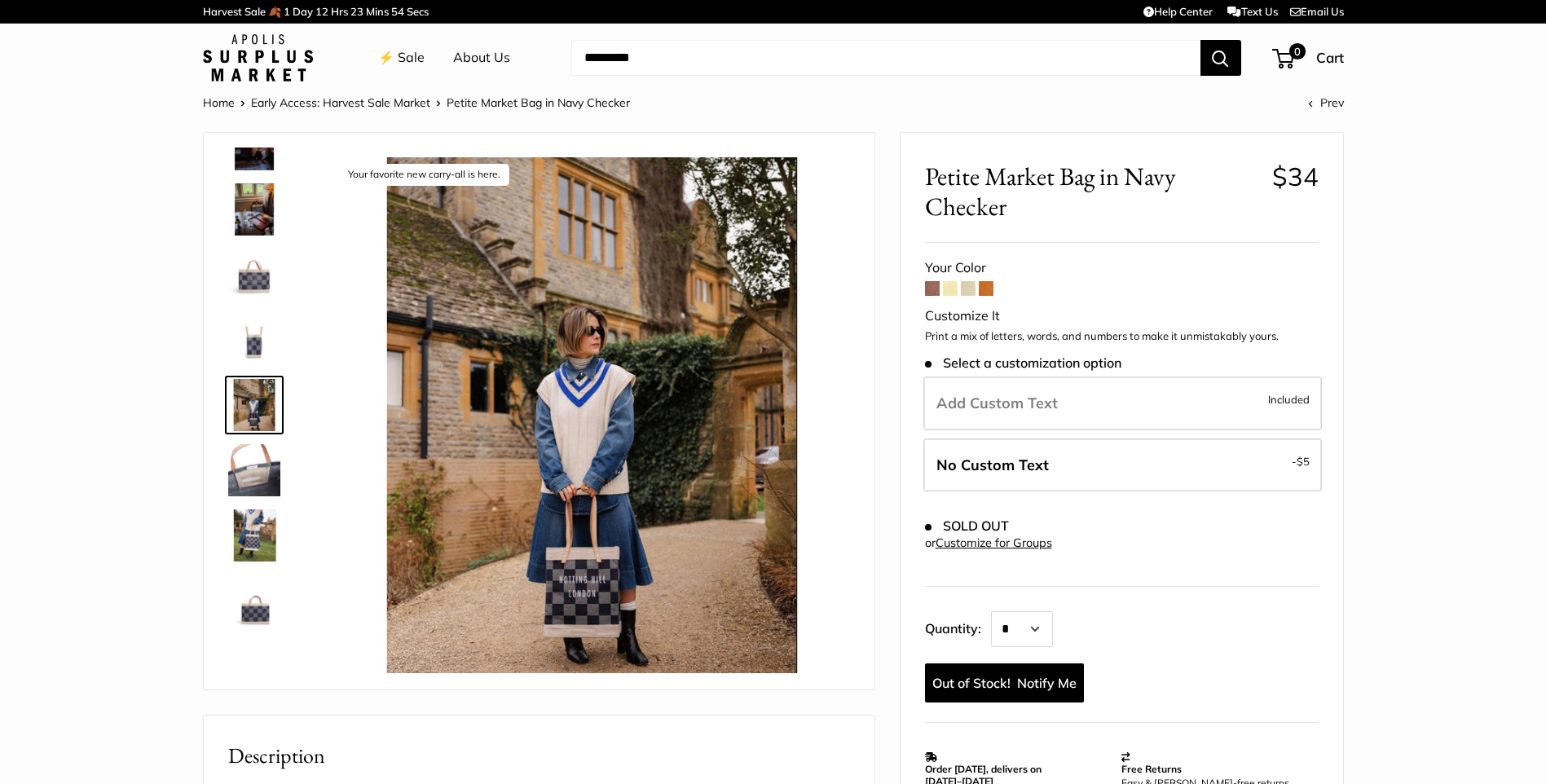
click at [929, 289] on span at bounding box center [932, 289] width 15 height 15
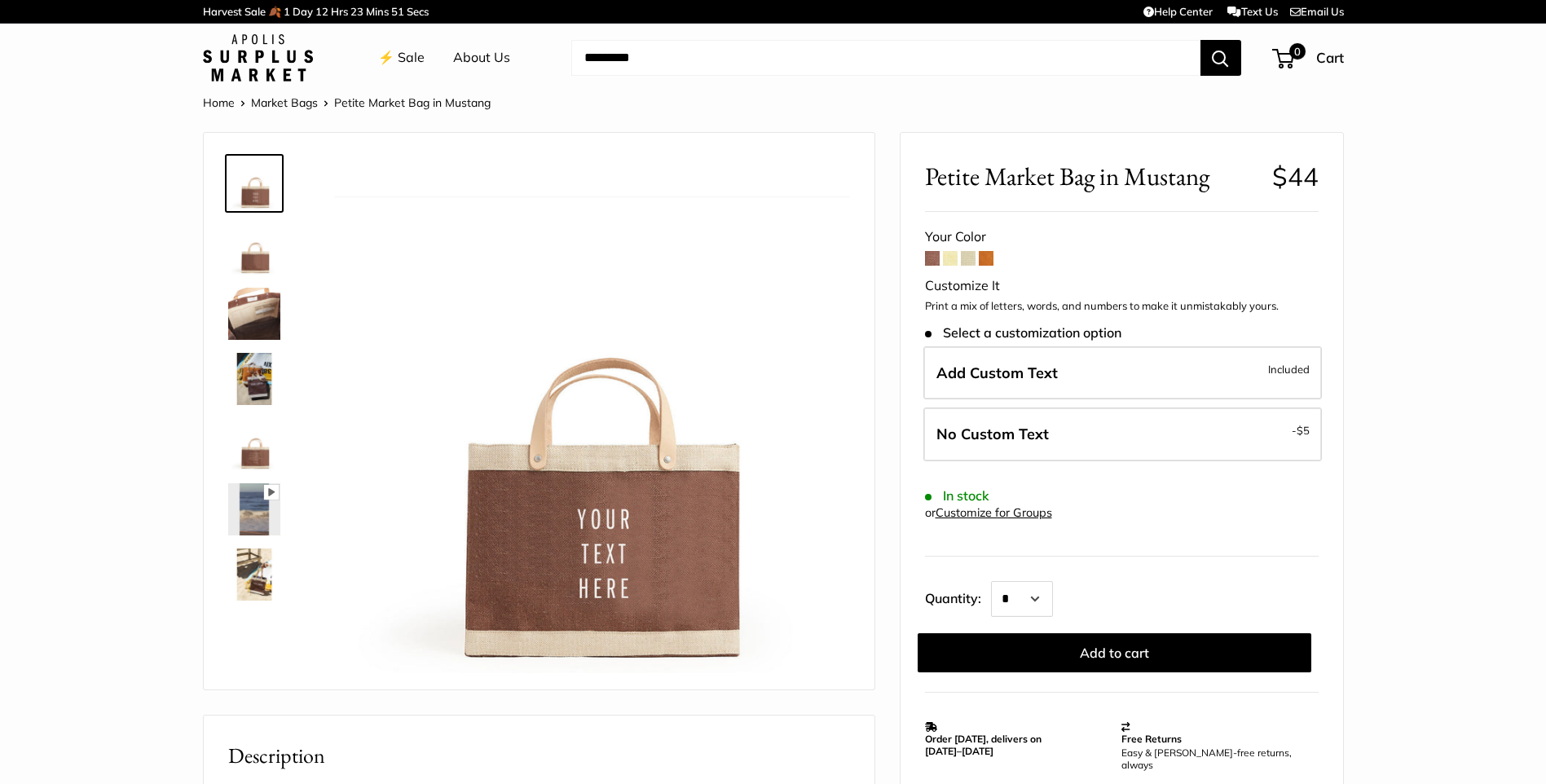
click at [951, 259] on span at bounding box center [950, 259] width 15 height 15
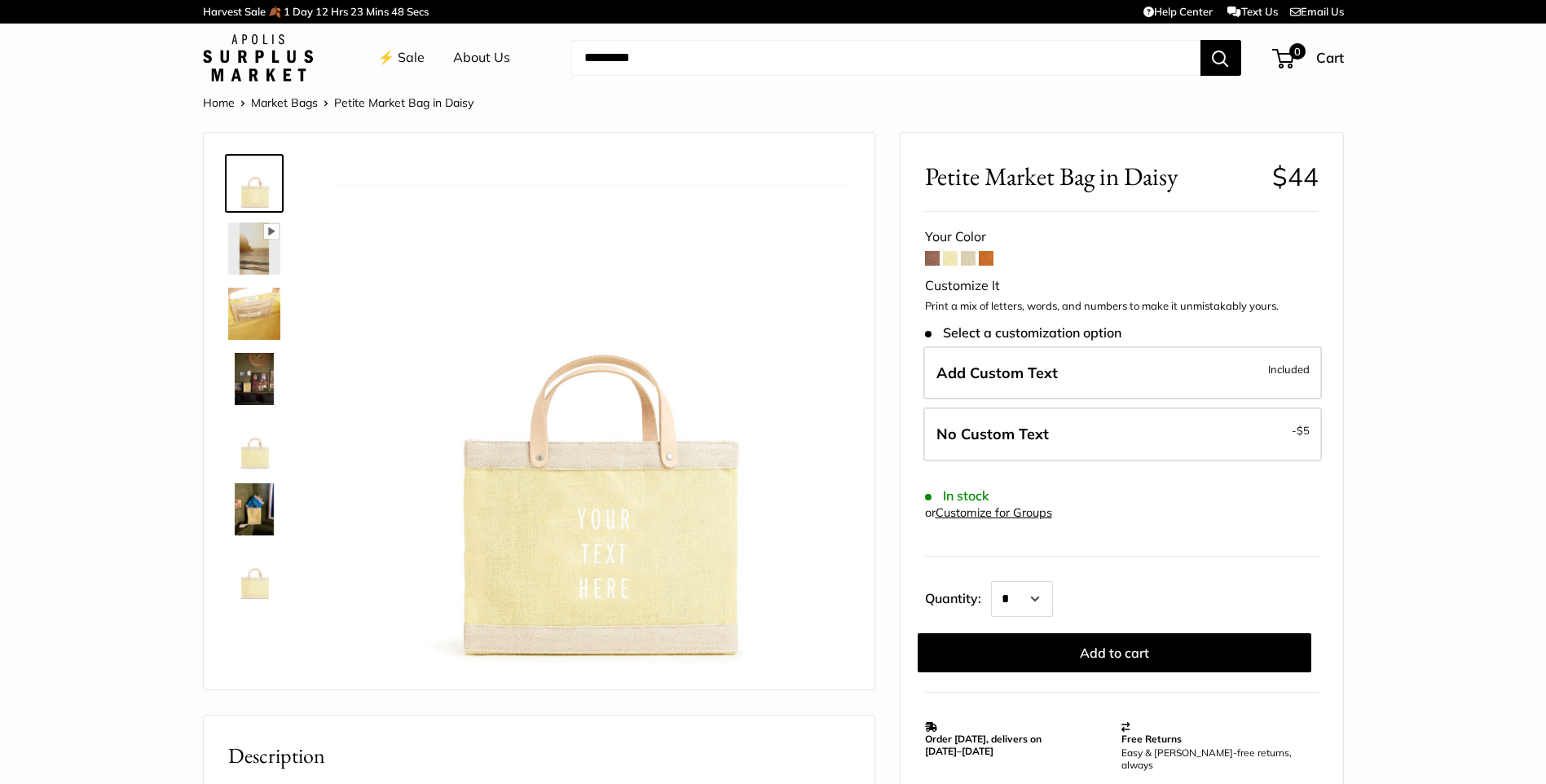
click at [964, 260] on span at bounding box center [968, 259] width 15 height 15
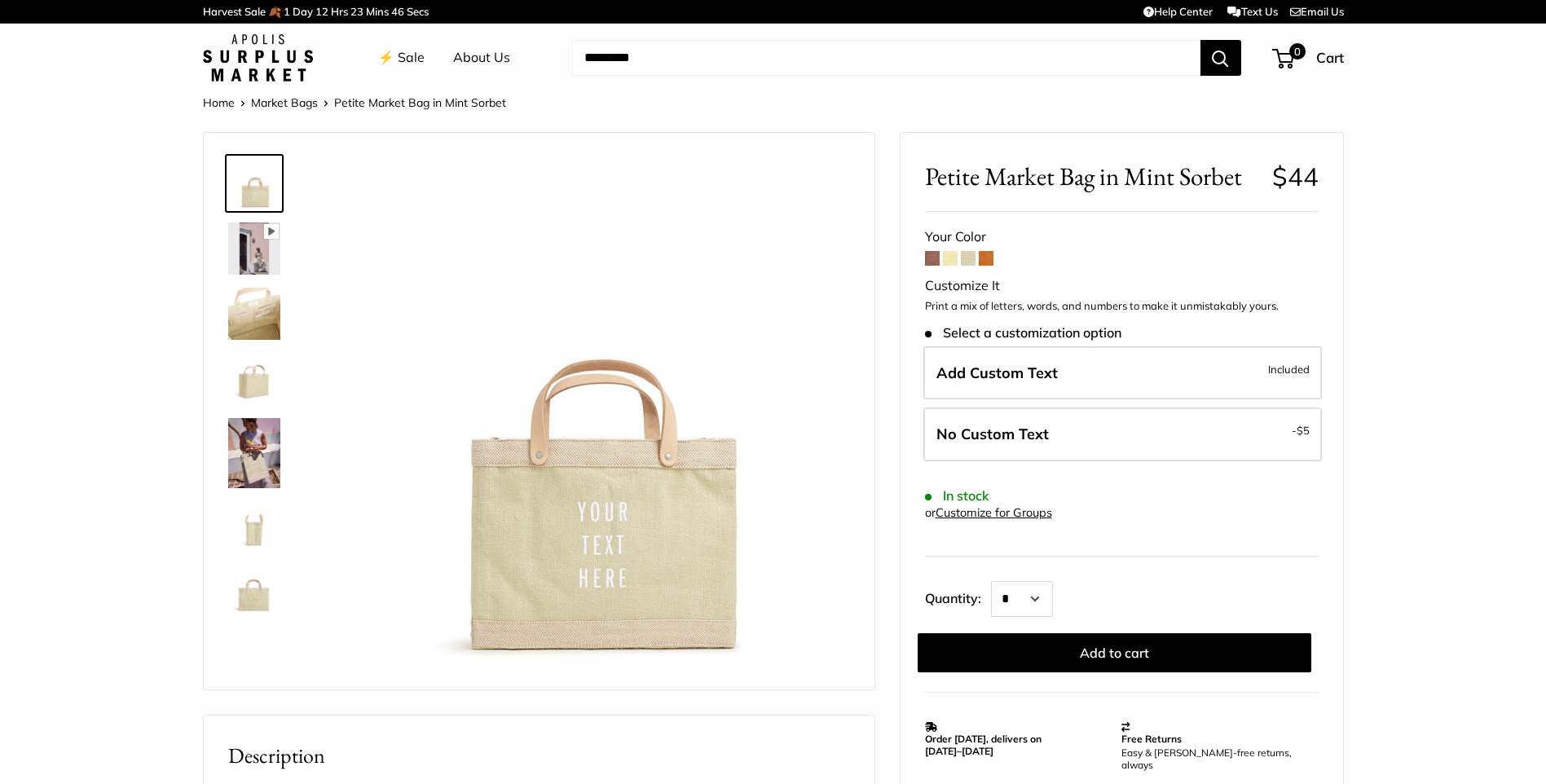
click at [984, 255] on span at bounding box center [986, 259] width 15 height 15
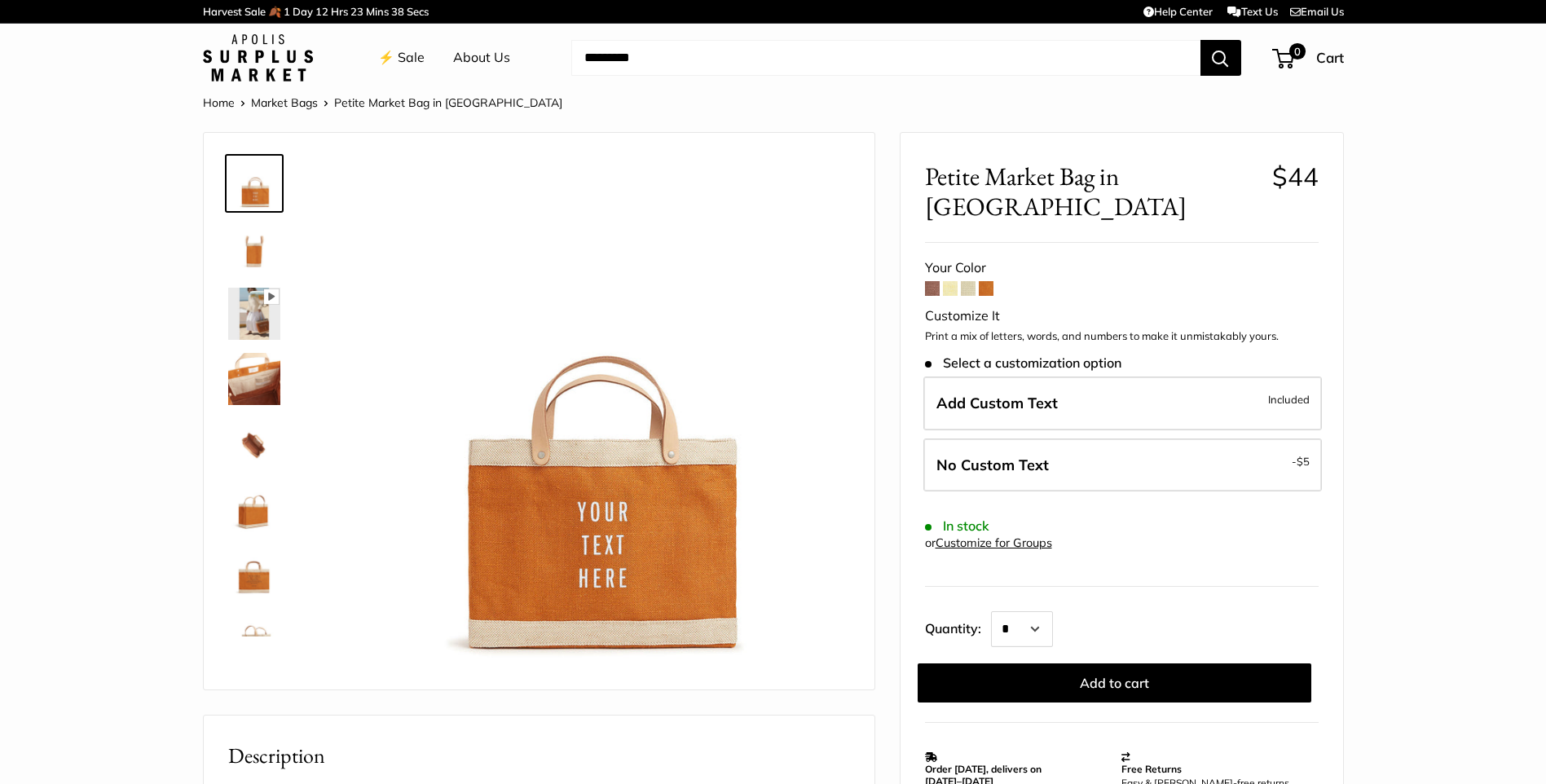
click at [252, 315] on img at bounding box center [253, 313] width 52 height 52
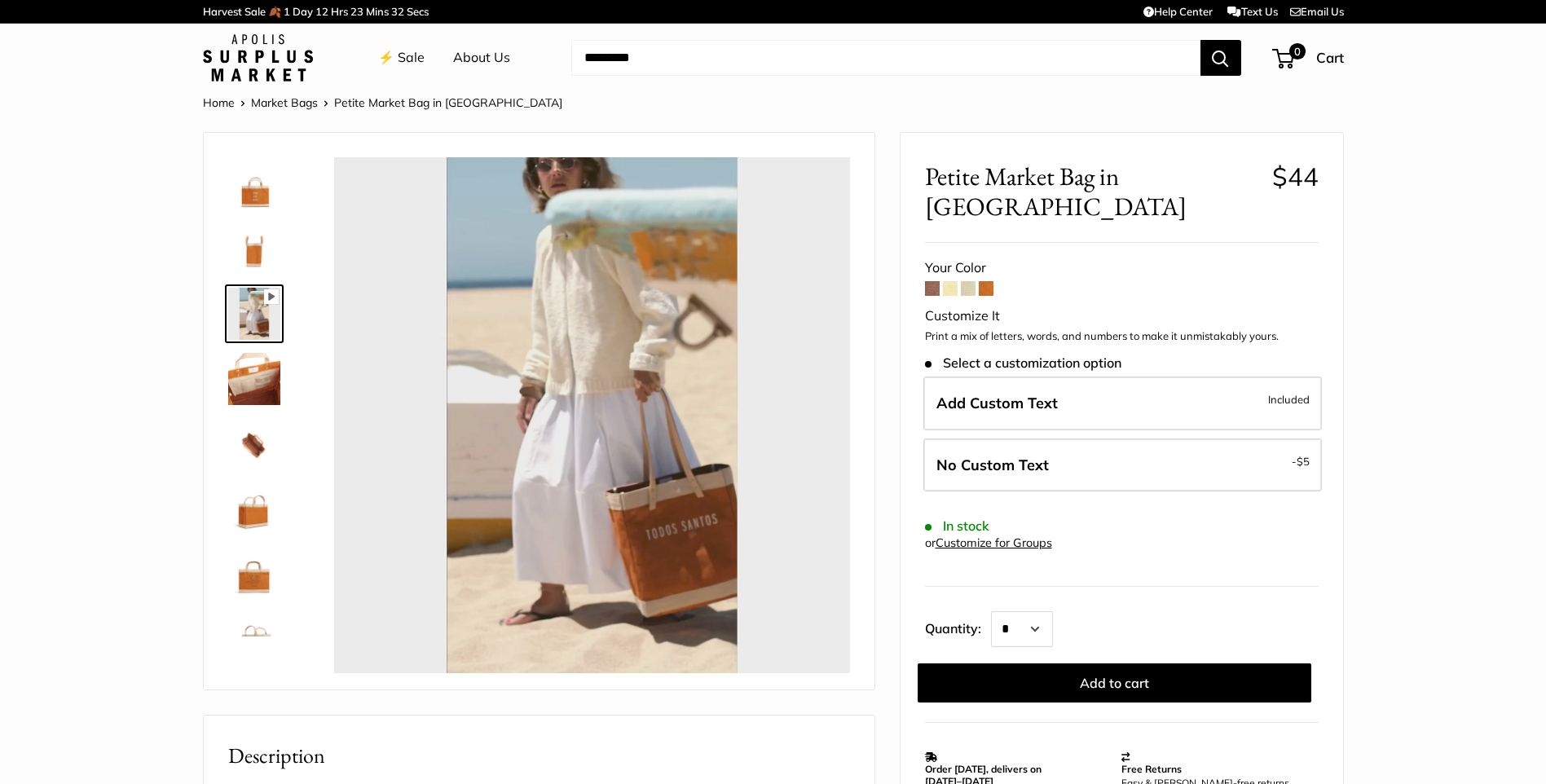
click at [261, 196] on img at bounding box center [253, 183] width 52 height 52
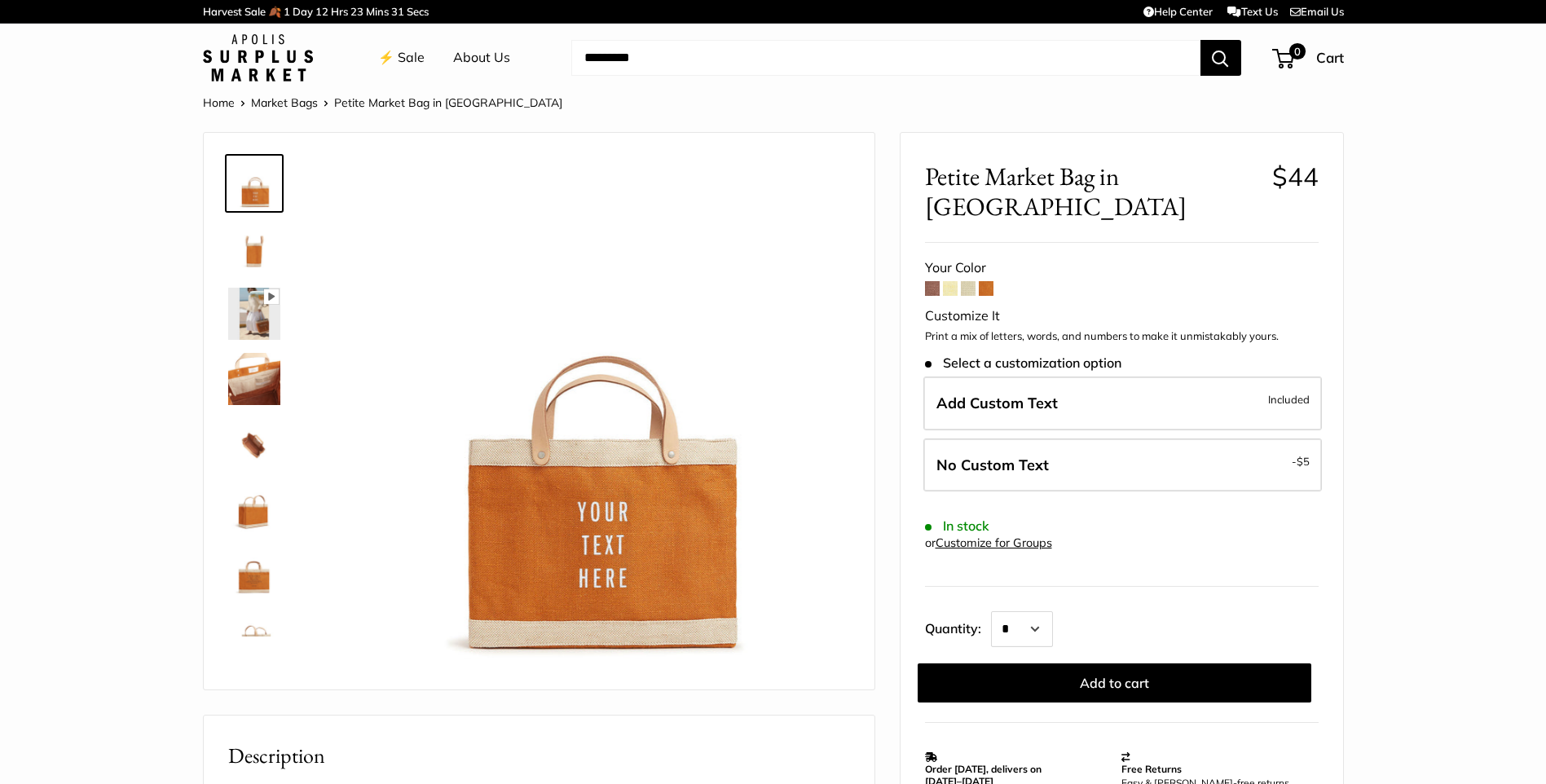
type input "*****"
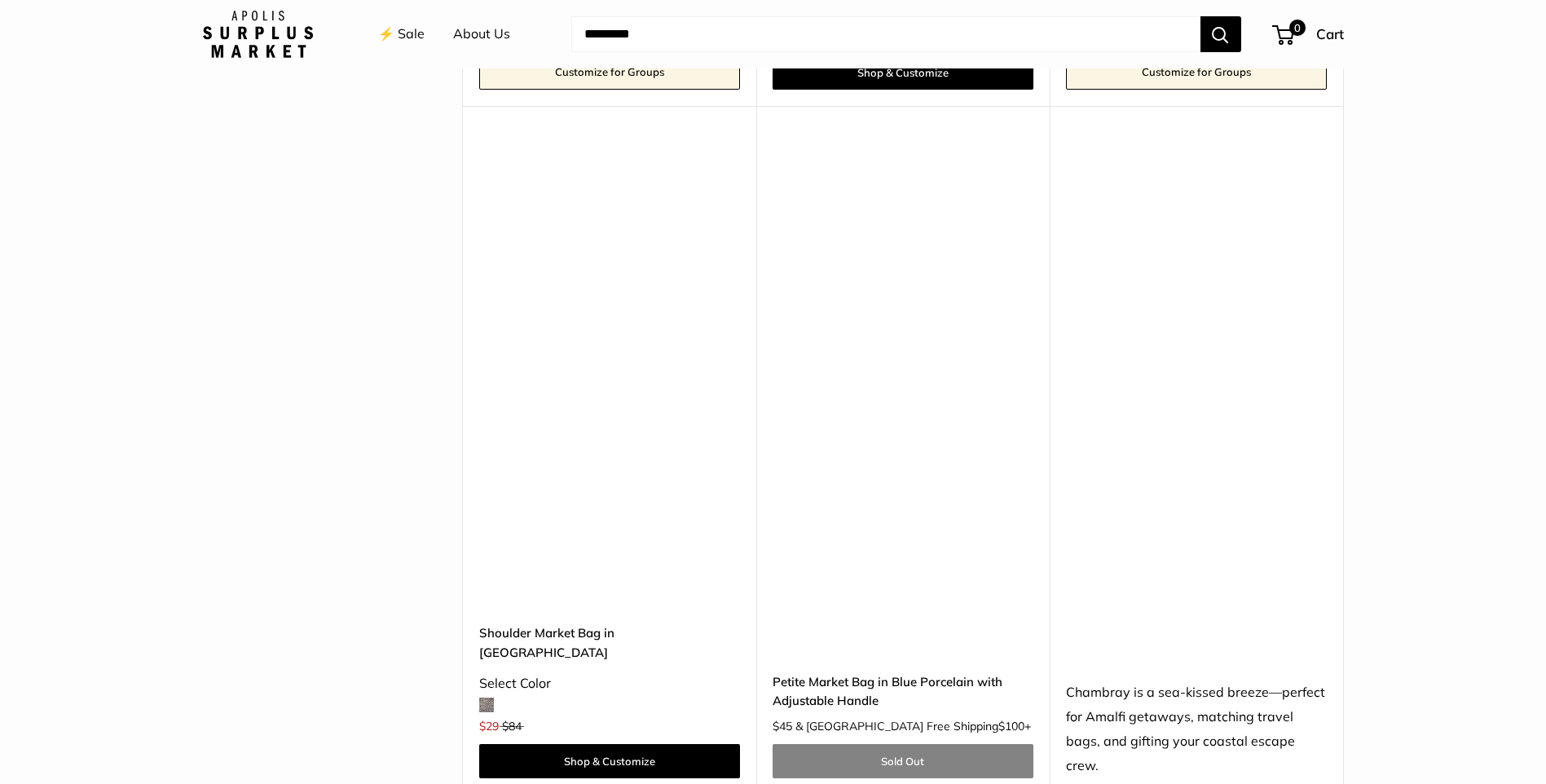
scroll to position [4398, 0]
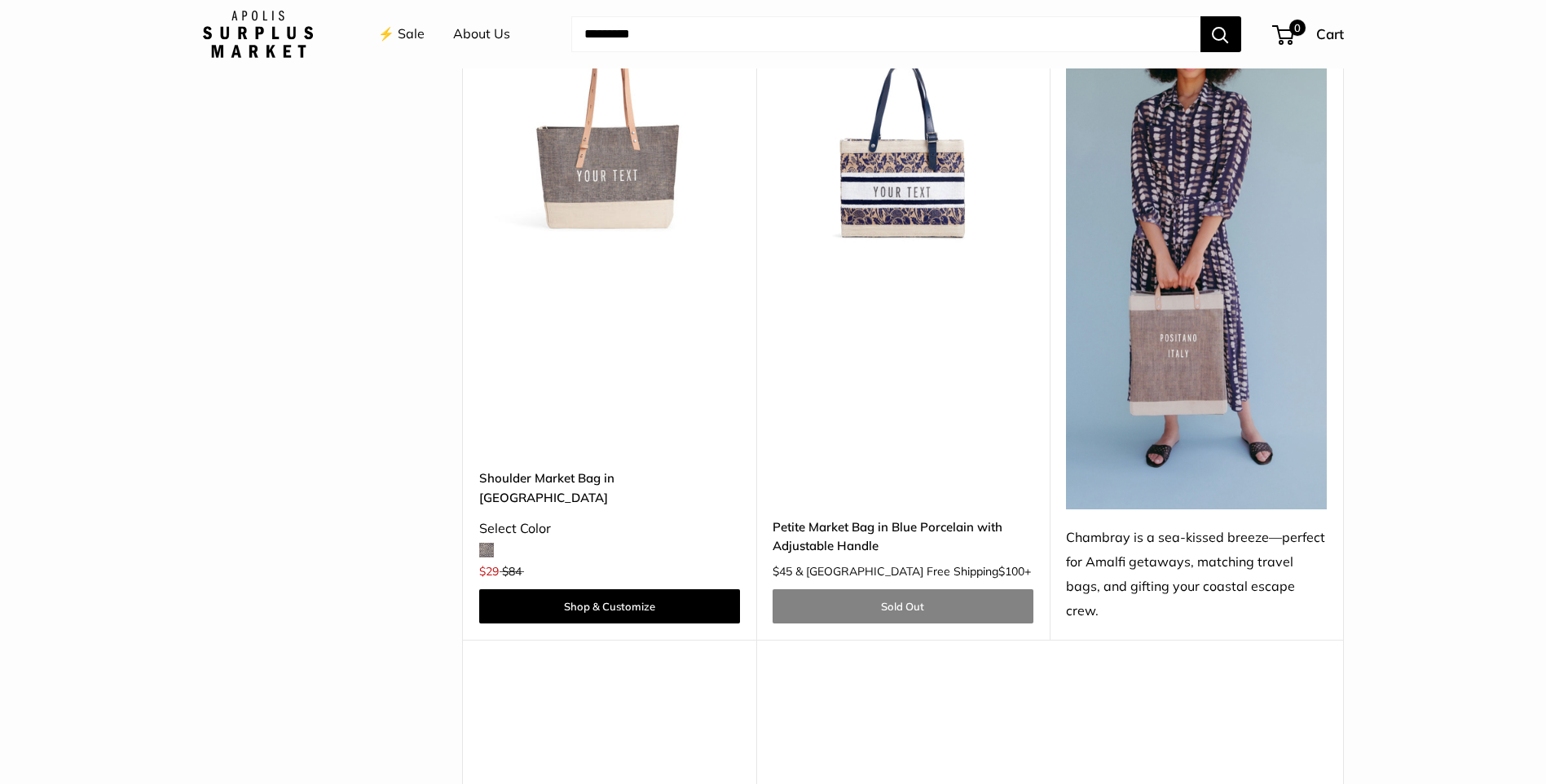
click at [988, 231] on div "Limited Edition Adjustable Handle SOLD OUT Petite Market Bag in Blue Porcelain …" at bounding box center [903, 295] width 293 height 688
drag, startPoint x: 923, startPoint y: 201, endPoint x: 930, endPoint y: 205, distance: 8.1
click at [0, 0] on img at bounding box center [0, 0] width 0 height 0
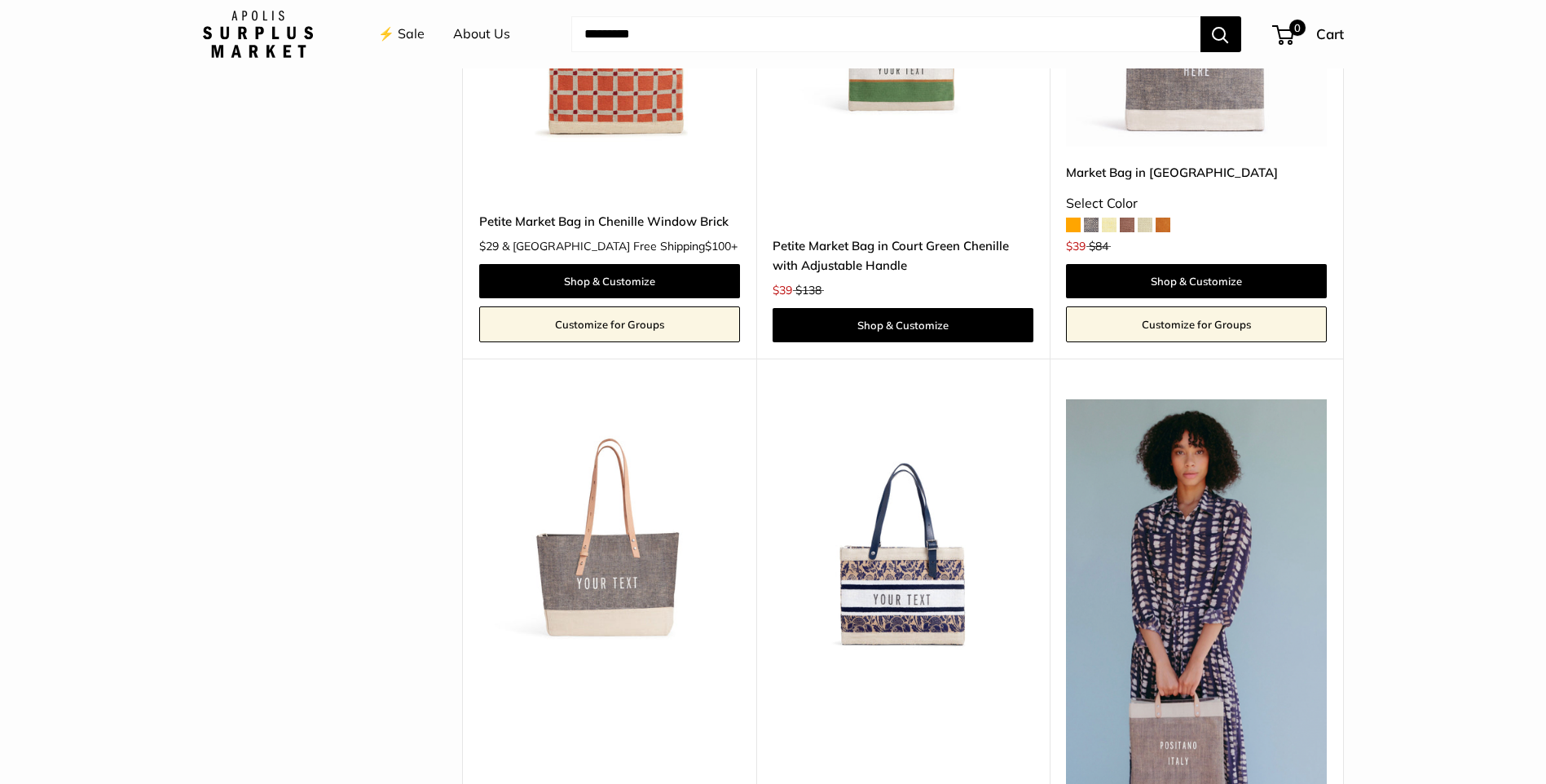
scroll to position [3421, 0]
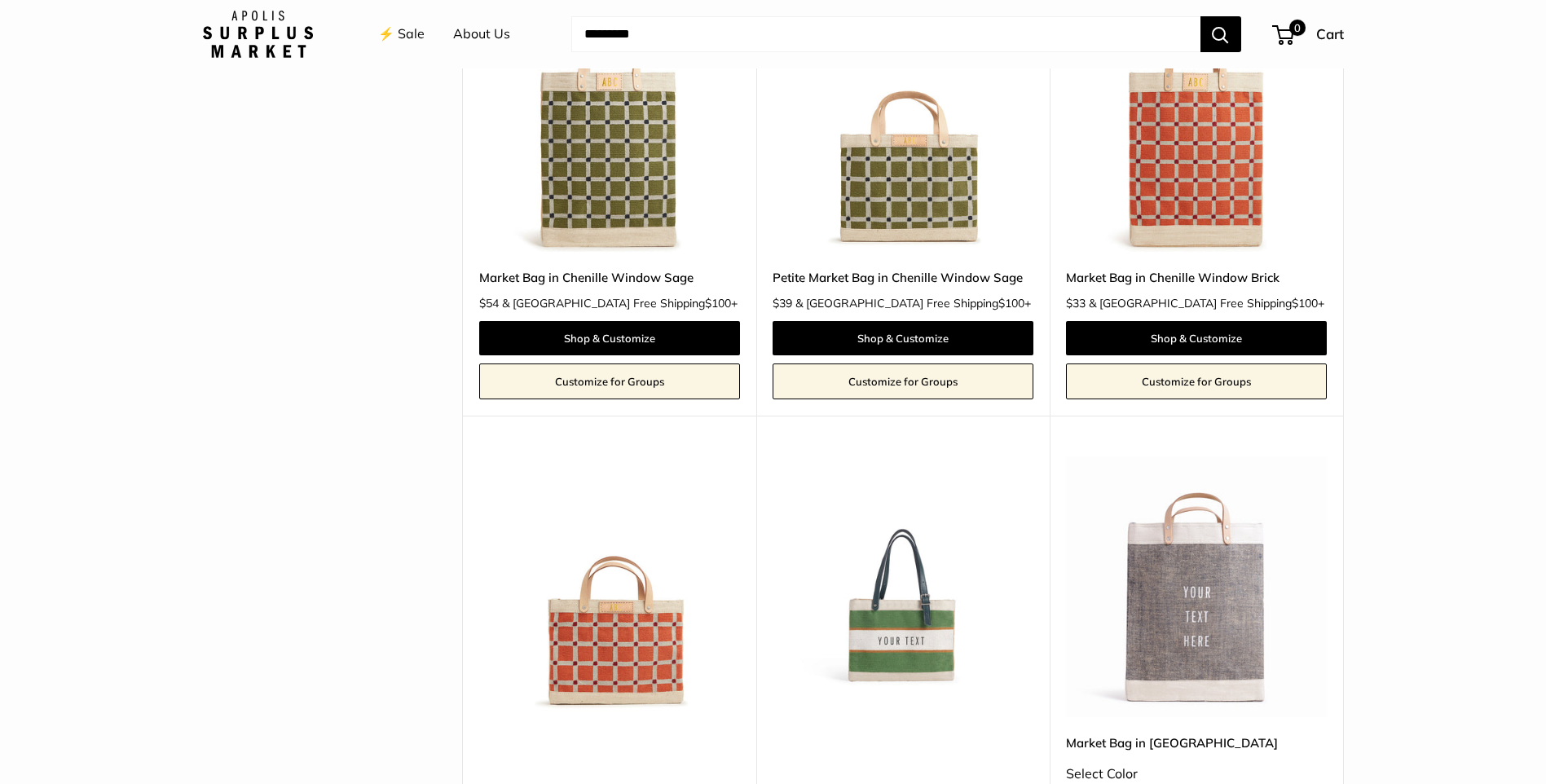
click at [0, 0] on img at bounding box center [0, 0] width 0 height 0
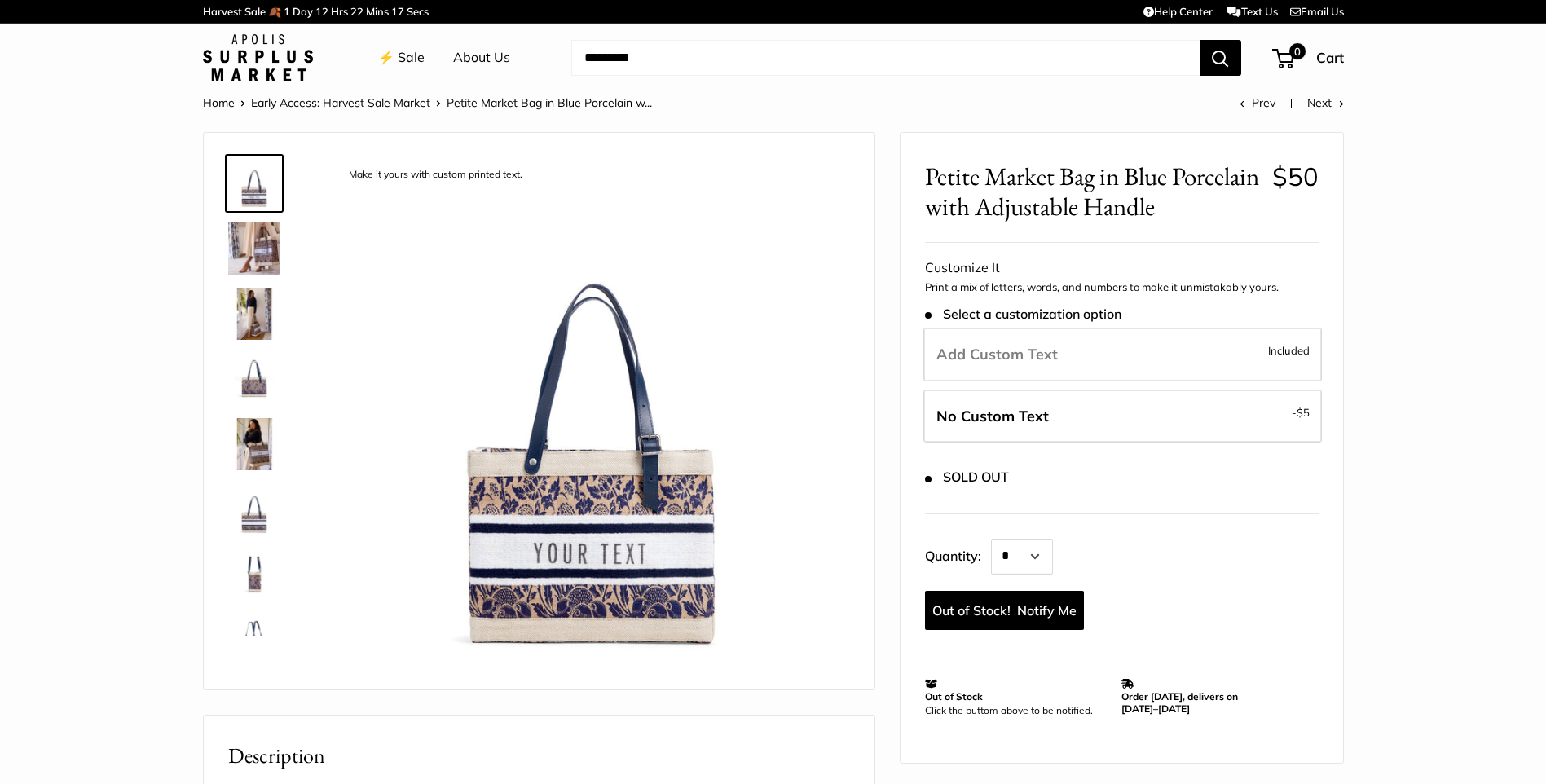
click at [256, 249] on img at bounding box center [253, 248] width 52 height 52
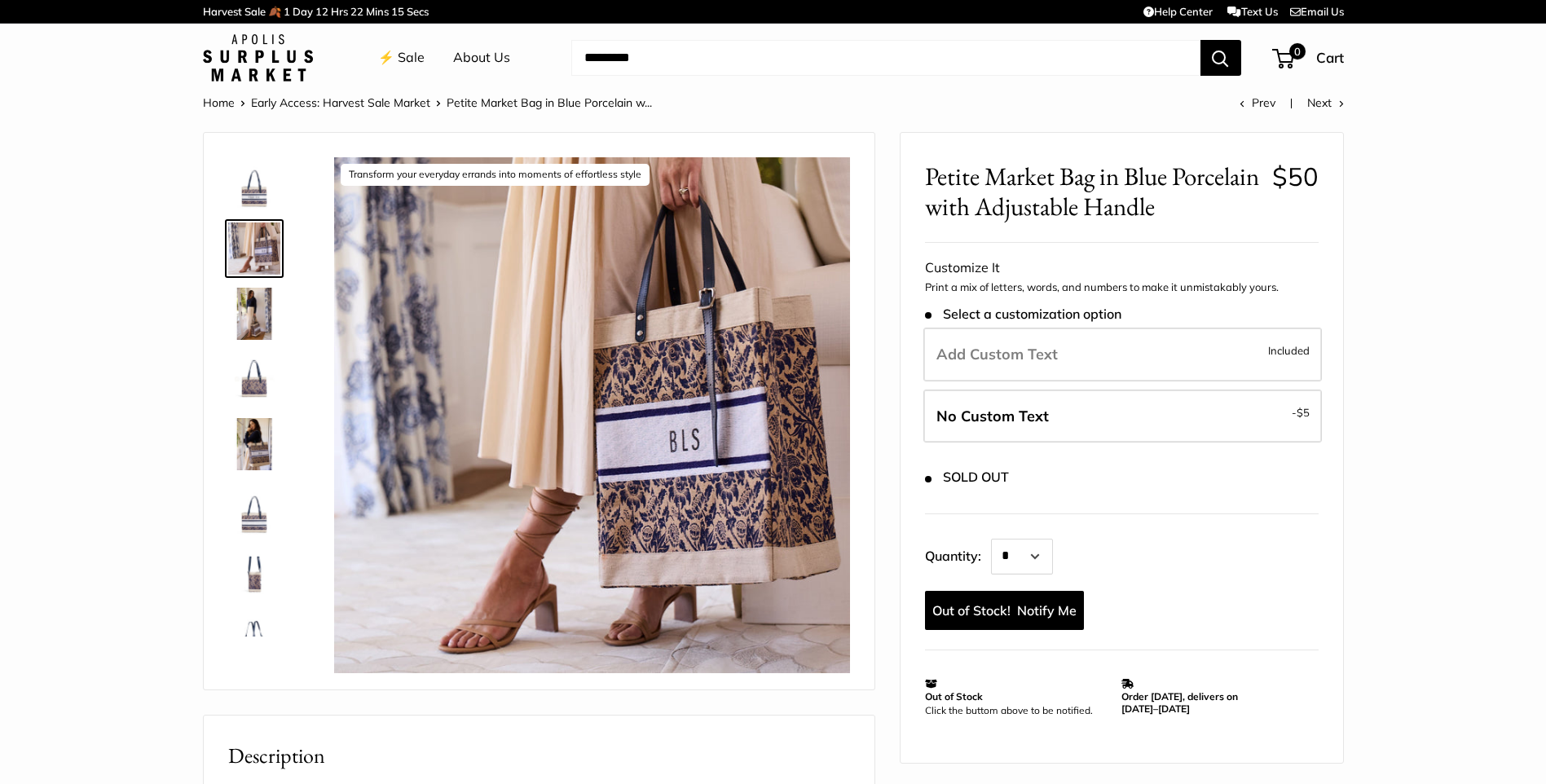
click at [261, 311] on img at bounding box center [253, 313] width 52 height 52
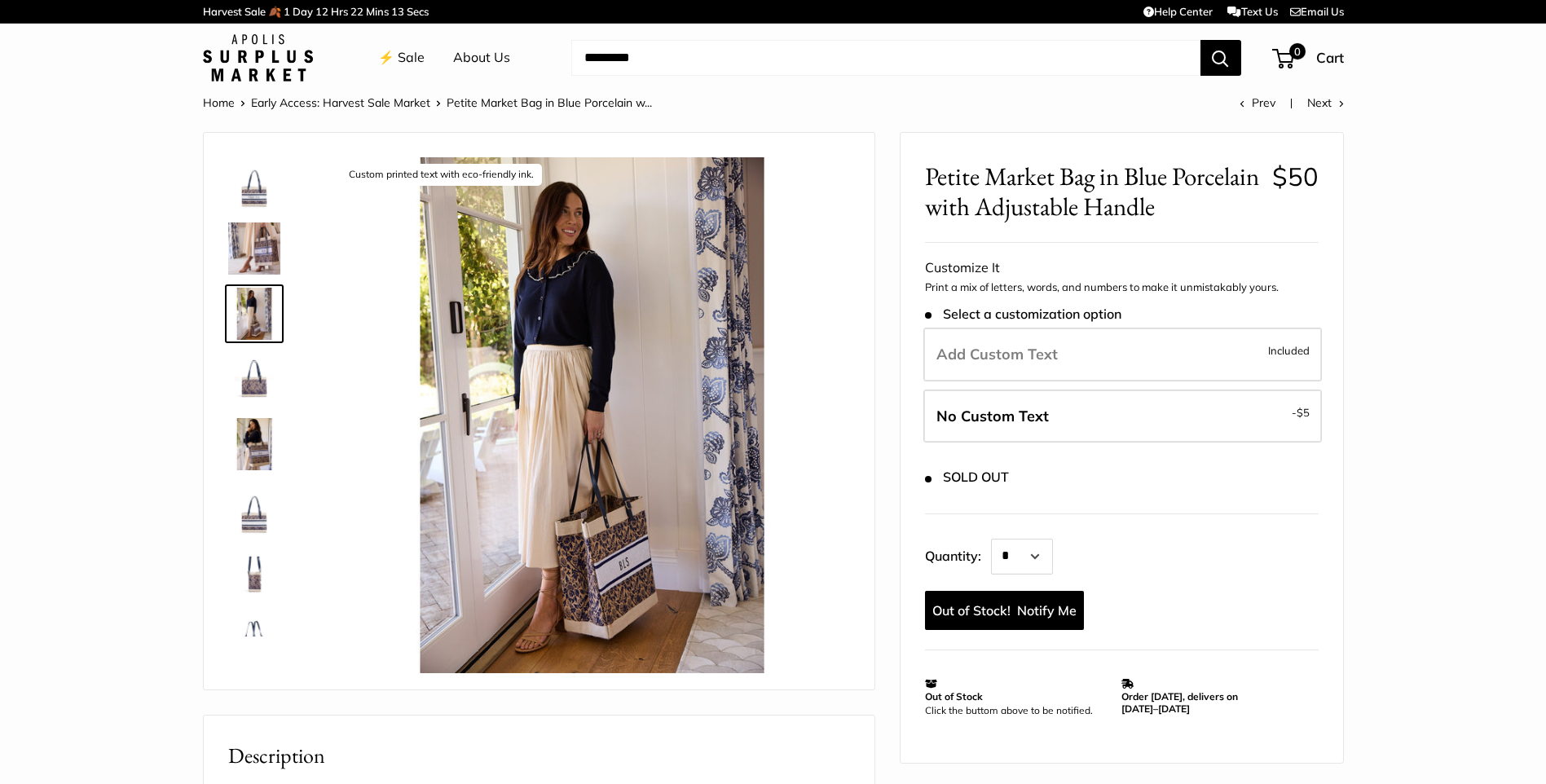
click at [246, 361] on img at bounding box center [253, 378] width 52 height 52
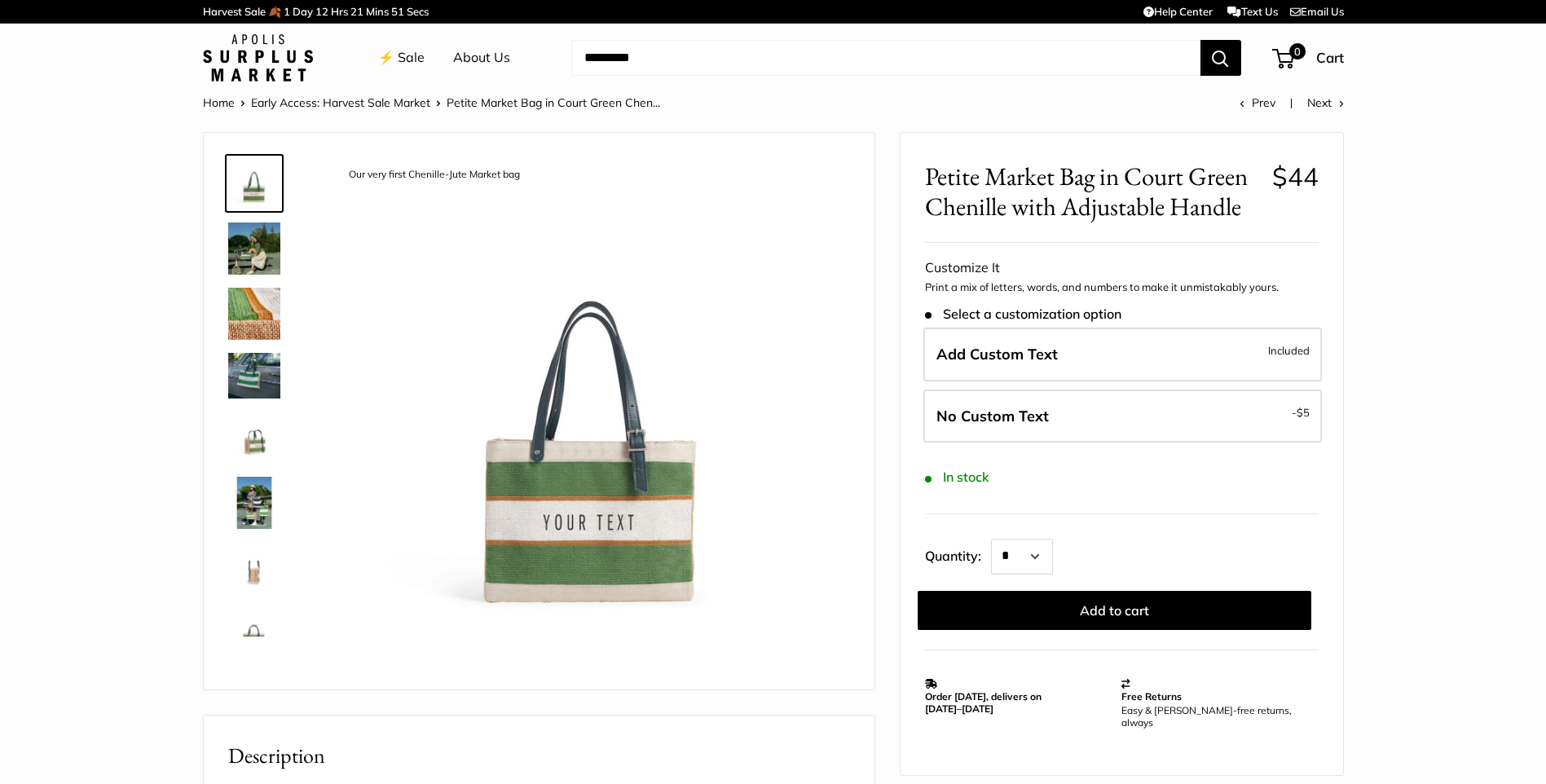
click at [257, 249] on img at bounding box center [253, 248] width 52 height 52
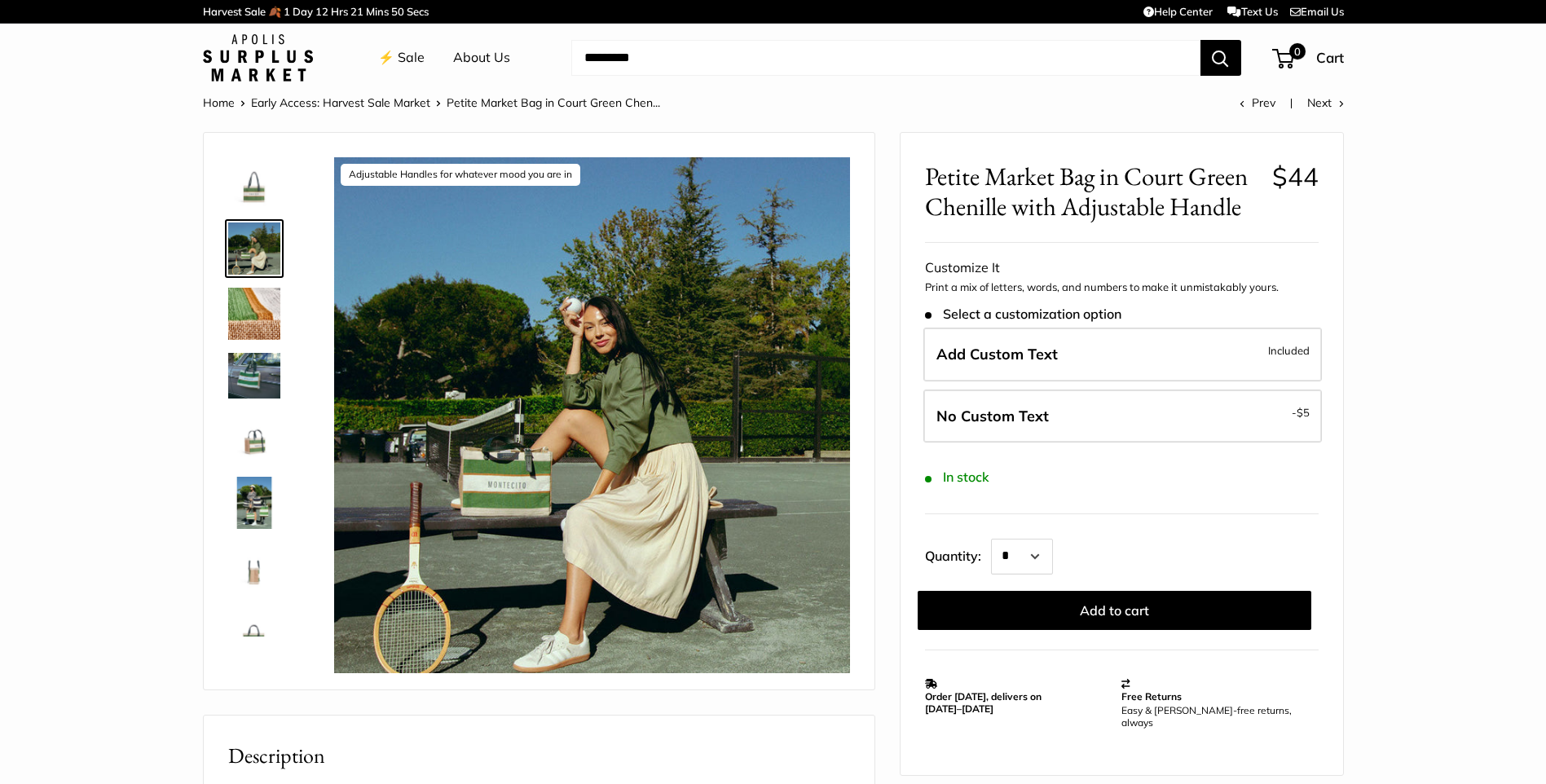
click at [250, 300] on img at bounding box center [253, 313] width 52 height 52
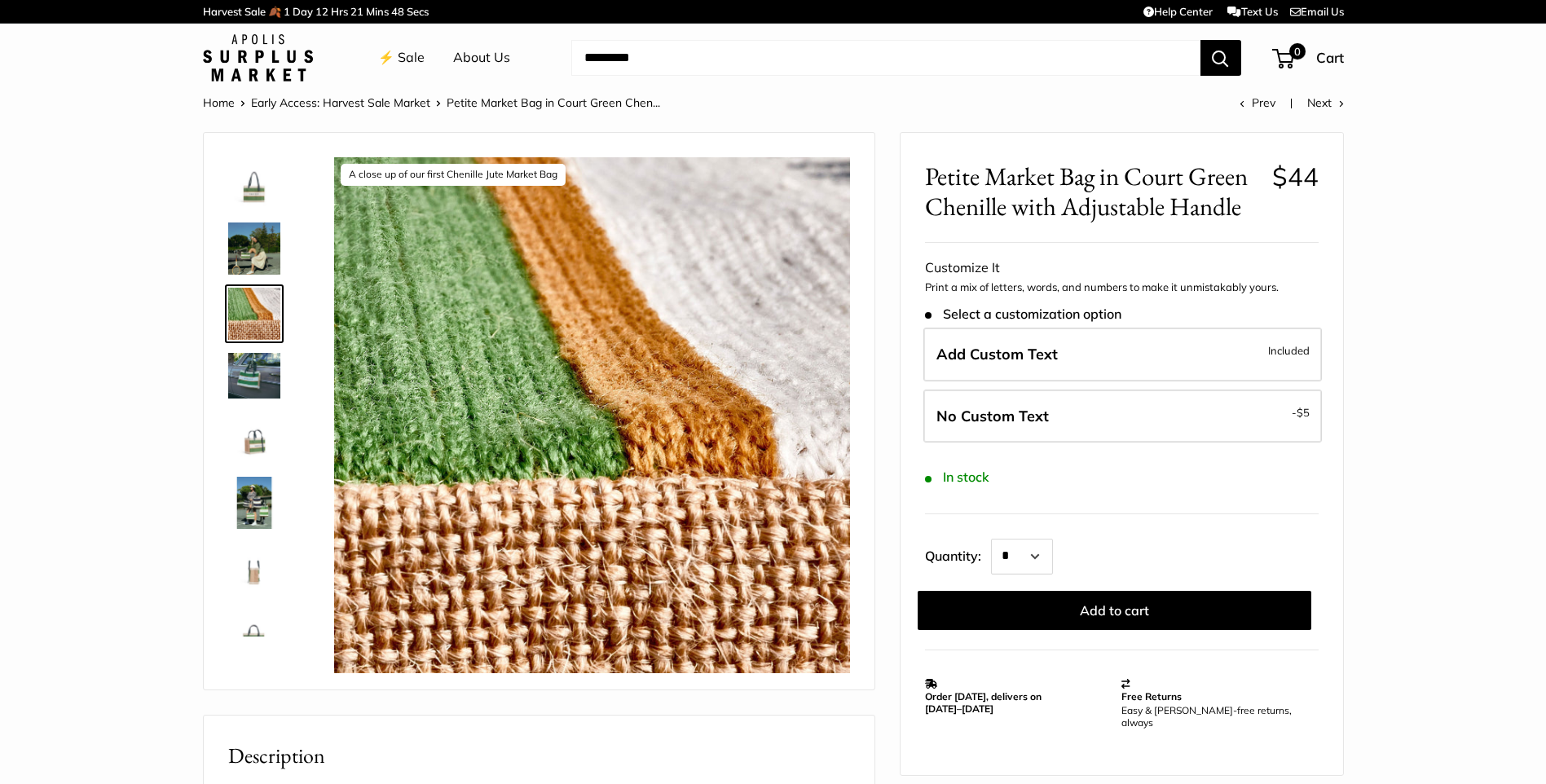
click at [253, 371] on img at bounding box center [253, 374] width 52 height 45
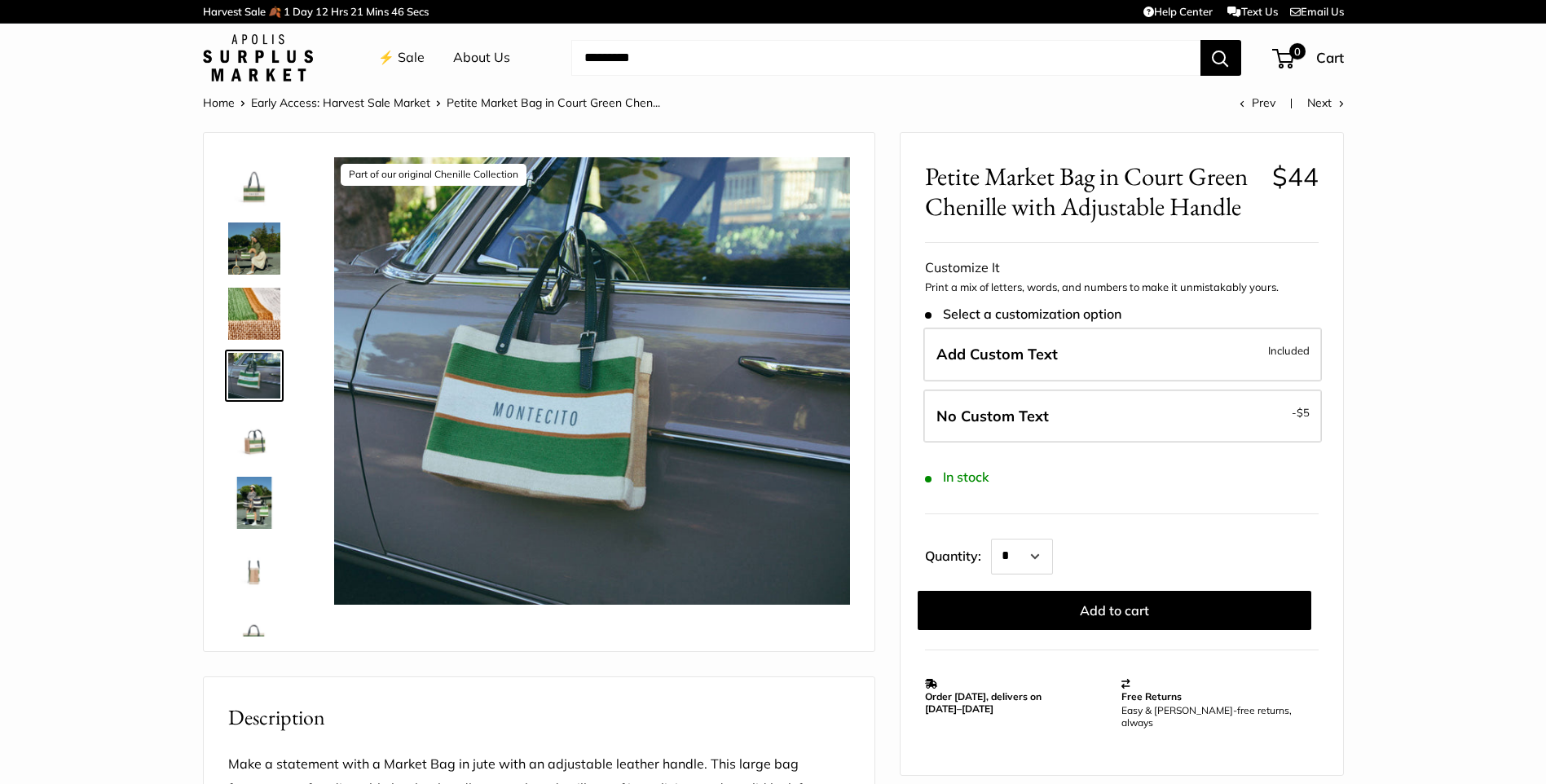
click at [260, 441] on img at bounding box center [253, 437] width 52 height 52
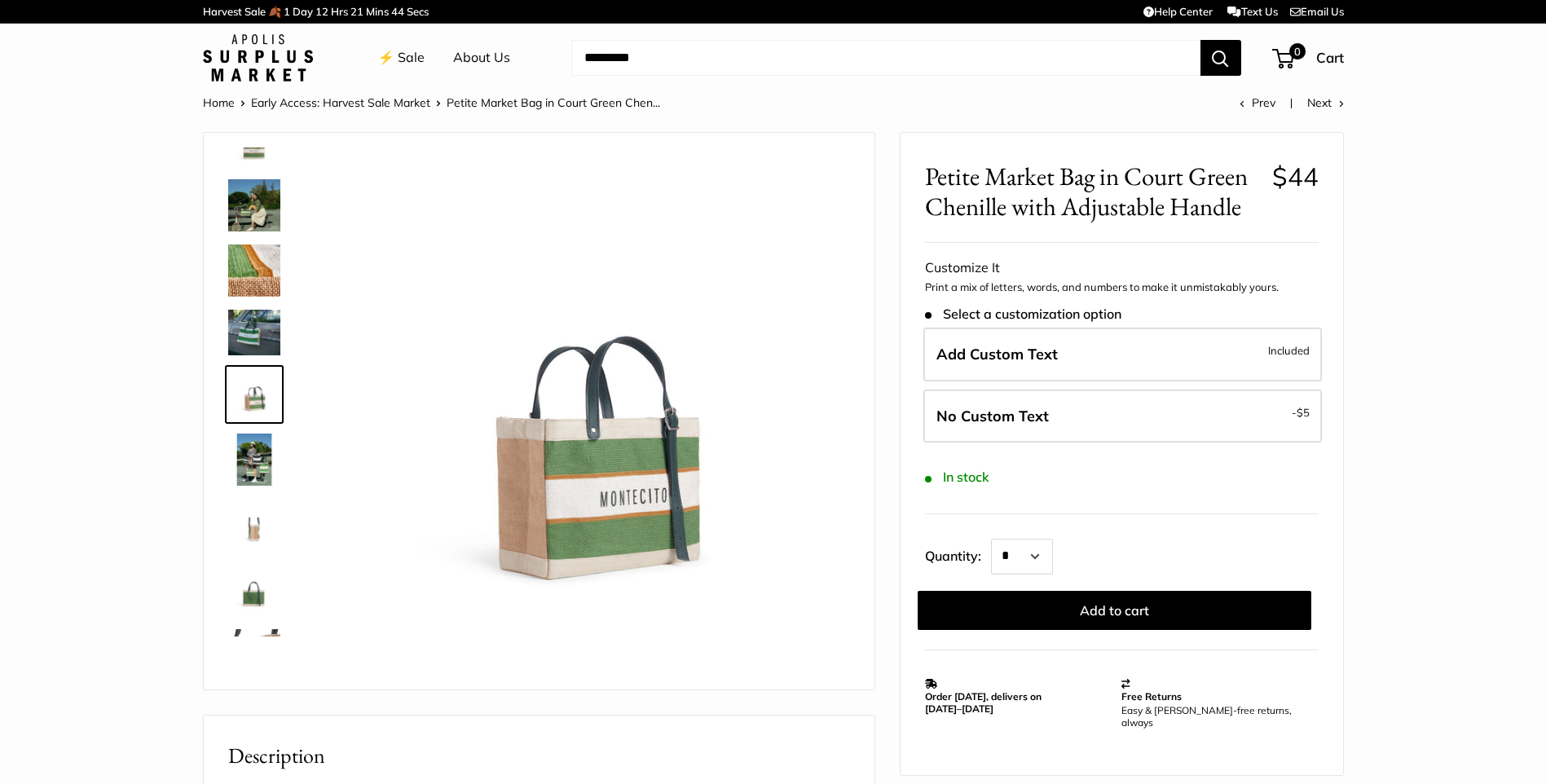
click at [263, 453] on img at bounding box center [253, 459] width 52 height 52
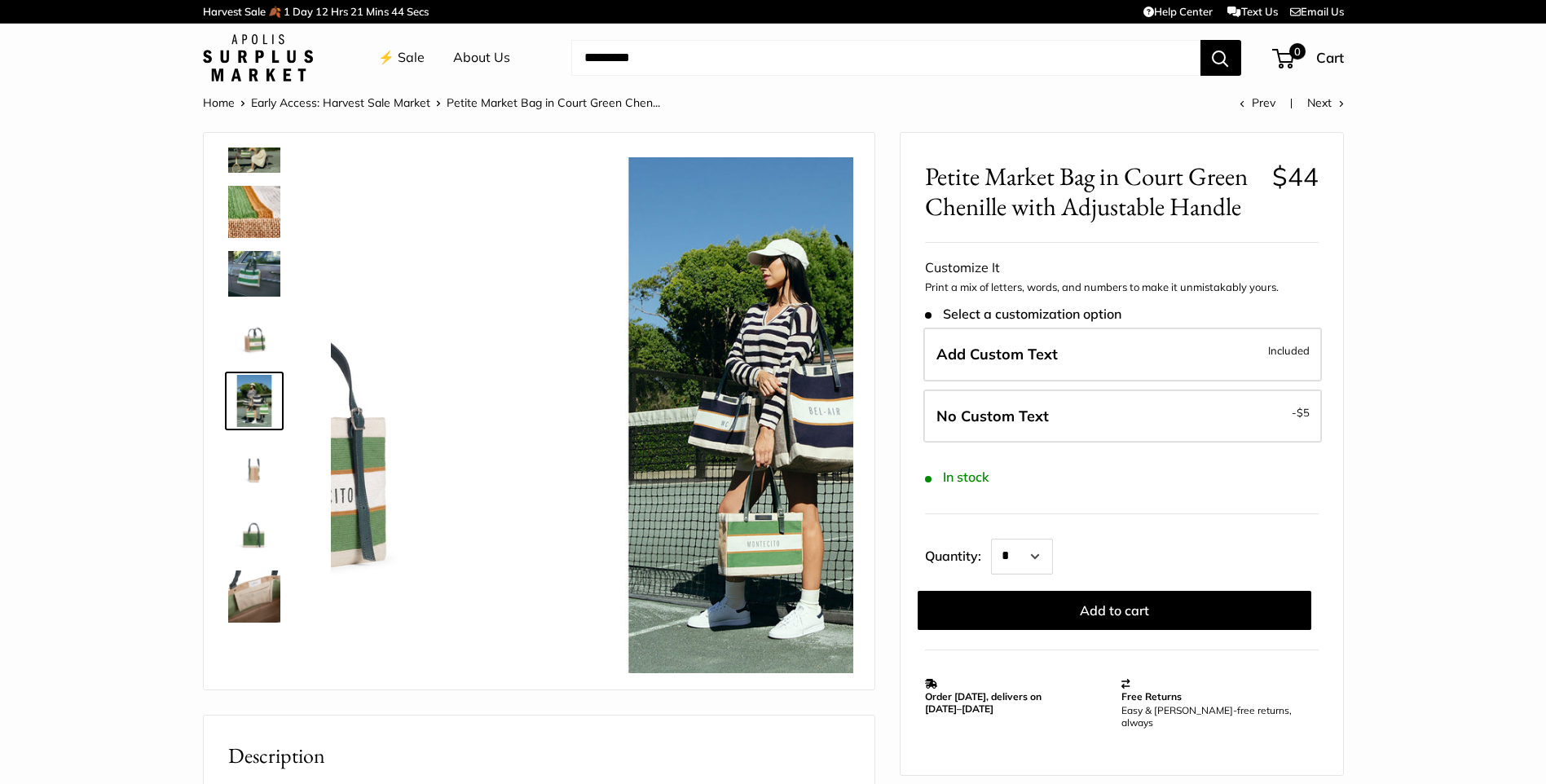
scroll to position [108, 0]
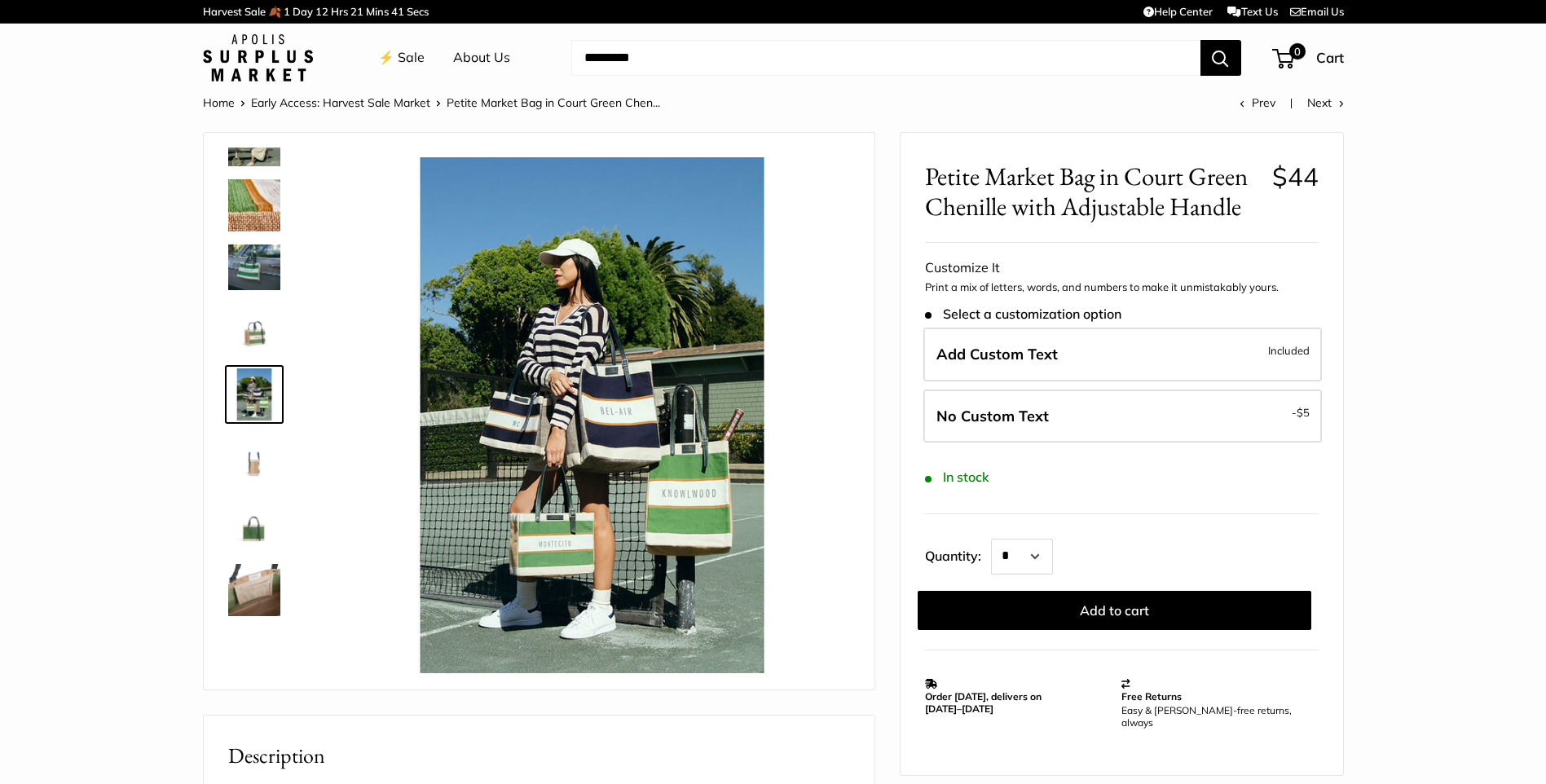
click at [262, 450] on img at bounding box center [253, 459] width 52 height 52
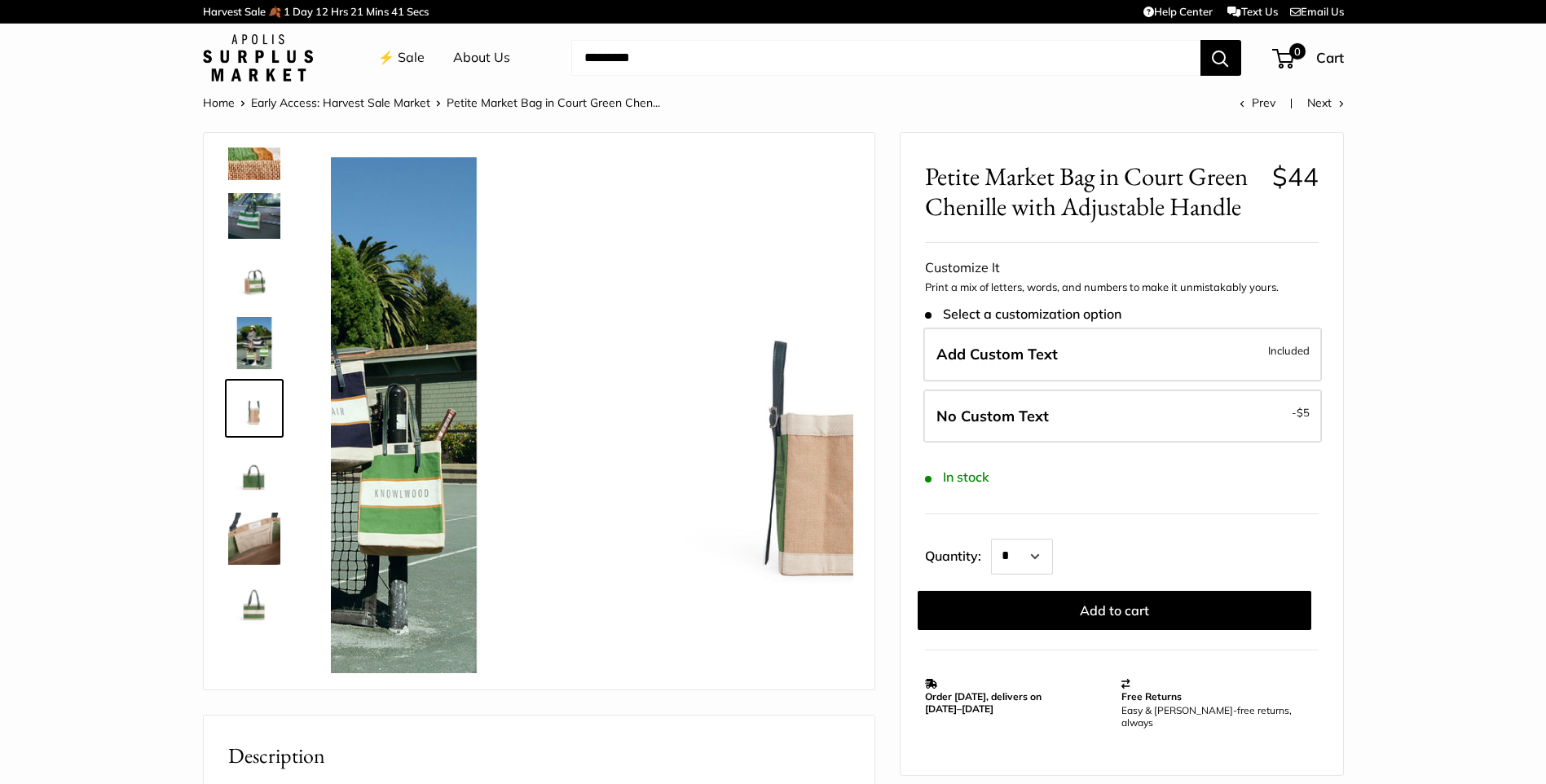
scroll to position [162, 0]
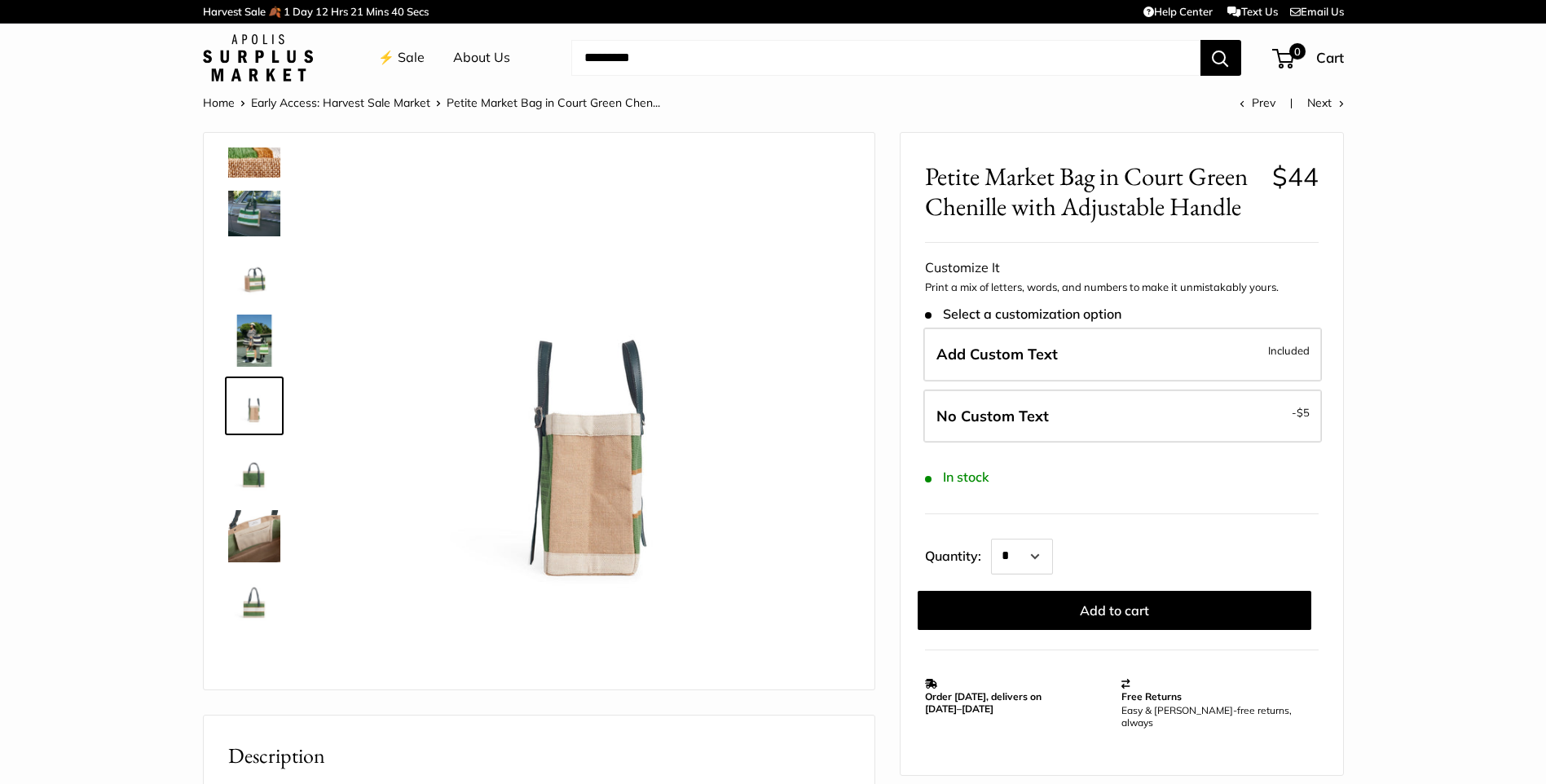
click at [261, 481] on img at bounding box center [253, 470] width 52 height 52
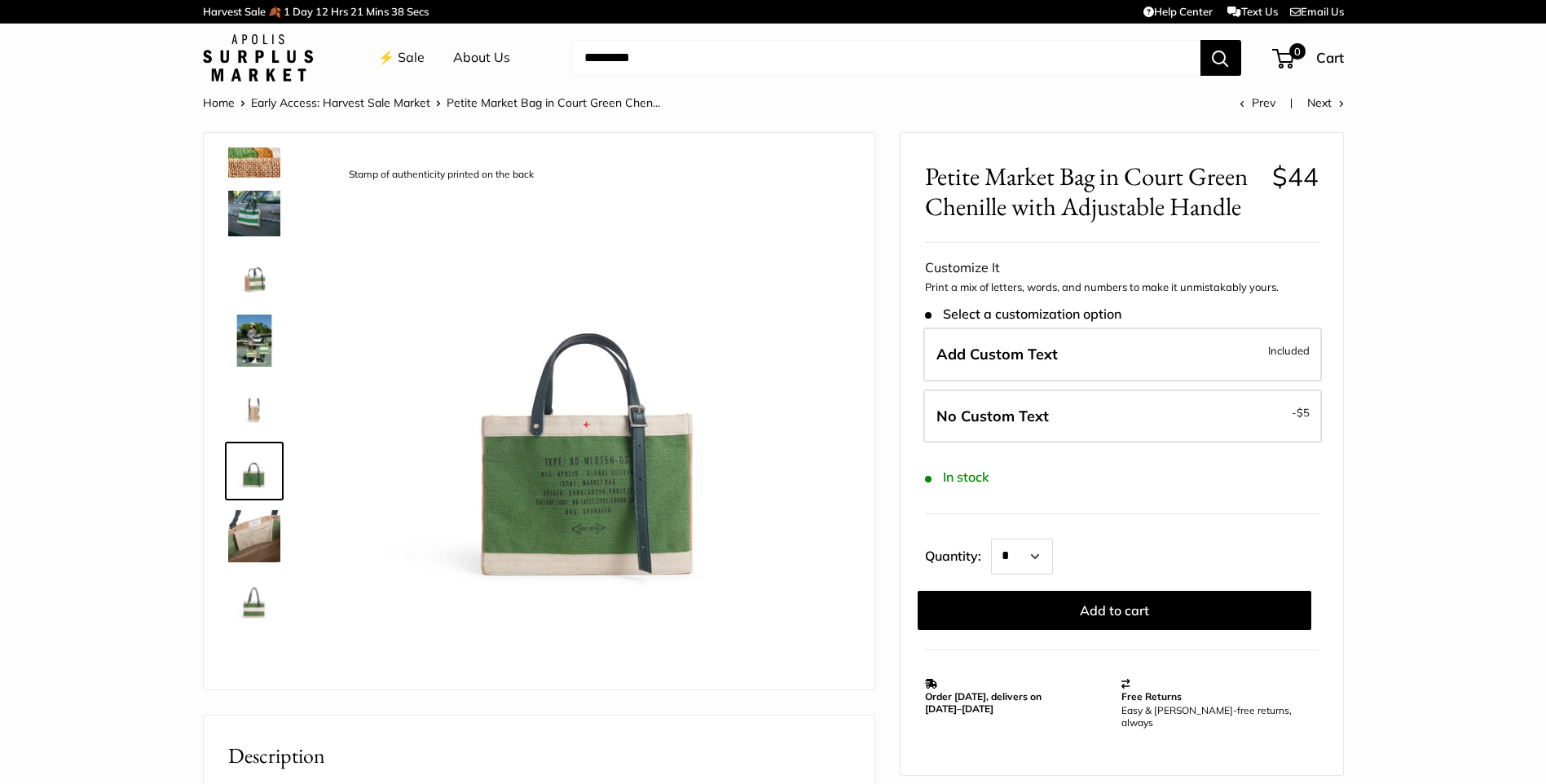
click at [252, 526] on img at bounding box center [253, 535] width 52 height 52
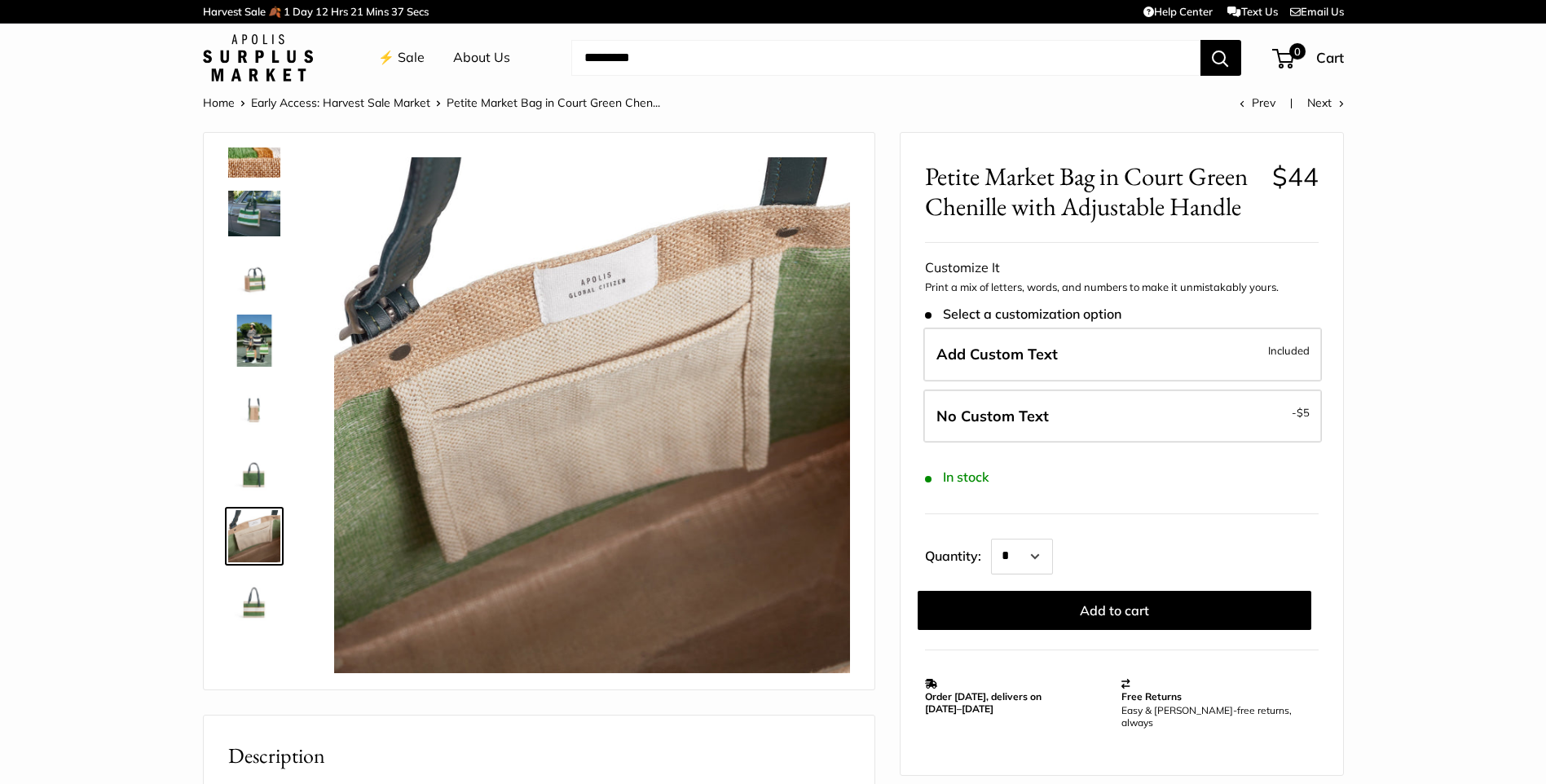
click at [251, 599] on img at bounding box center [253, 601] width 52 height 52
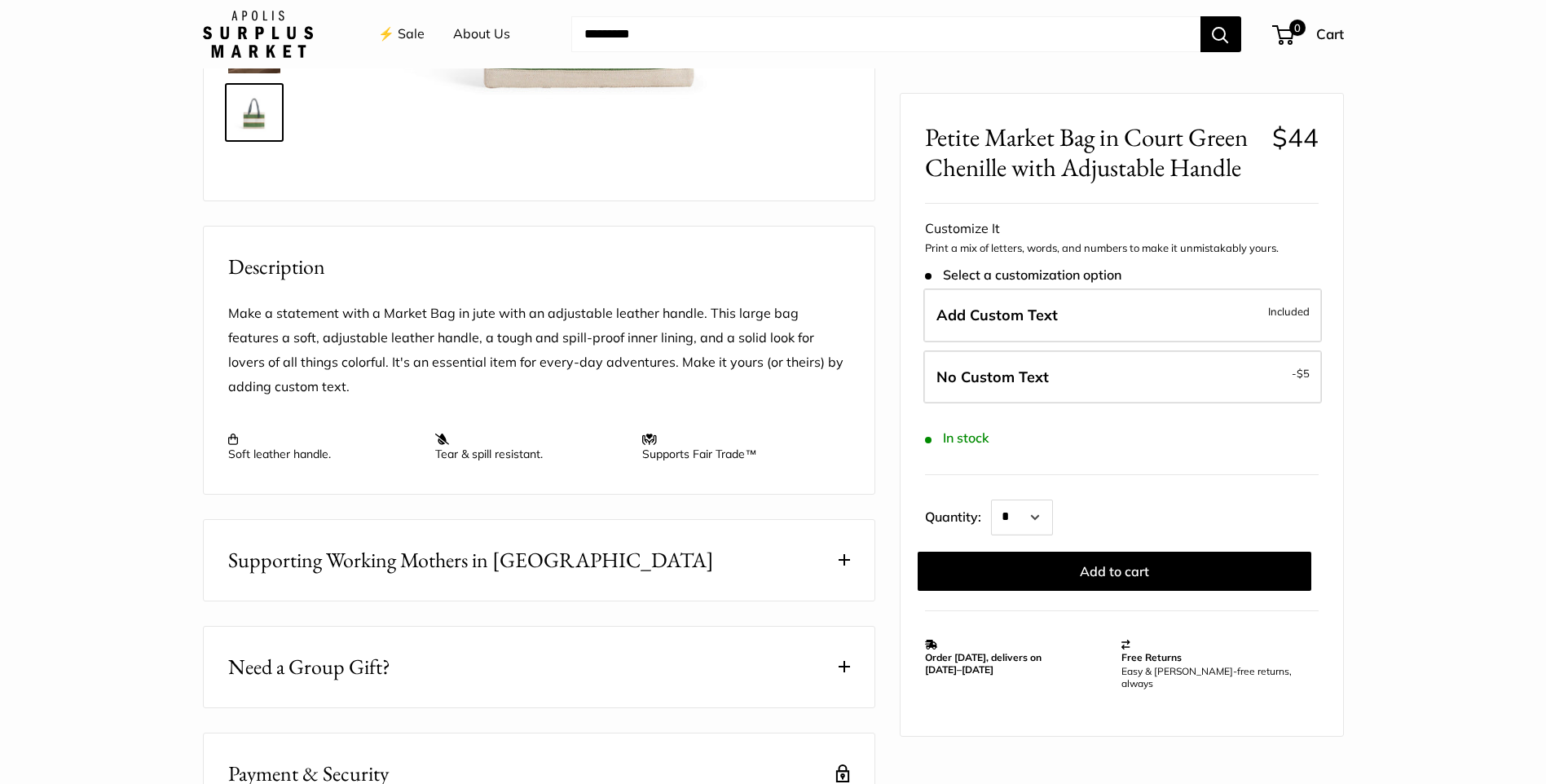
scroll to position [0, 0]
